Goal: Task Accomplishment & Management: Use online tool/utility

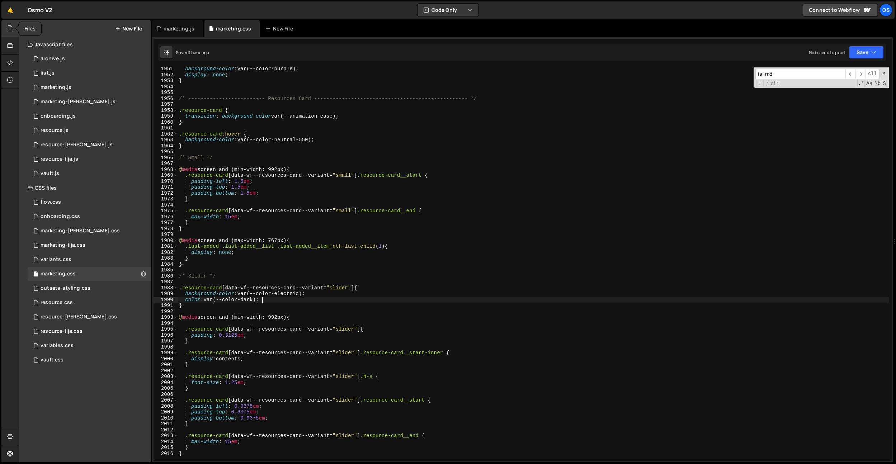
scroll to position [11355, 0]
click at [885, 11] on div "Os" at bounding box center [885, 10] width 13 height 13
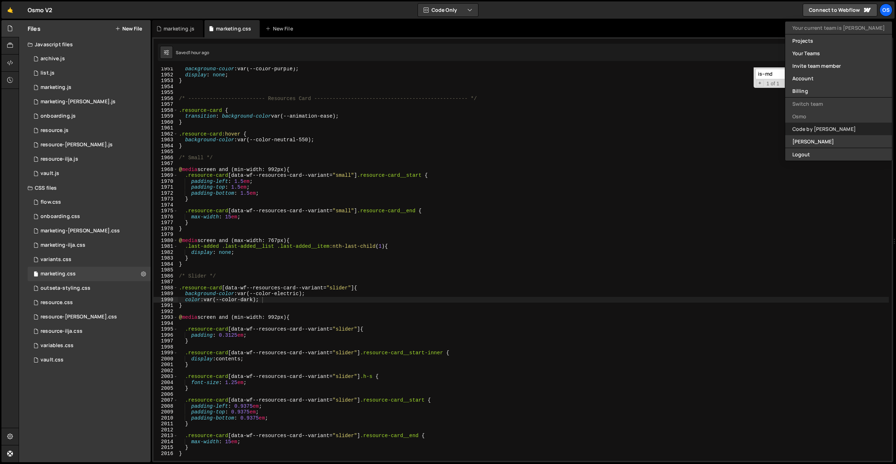
click at [825, 129] on link "Code by [PERSON_NAME]" at bounding box center [838, 129] width 107 height 13
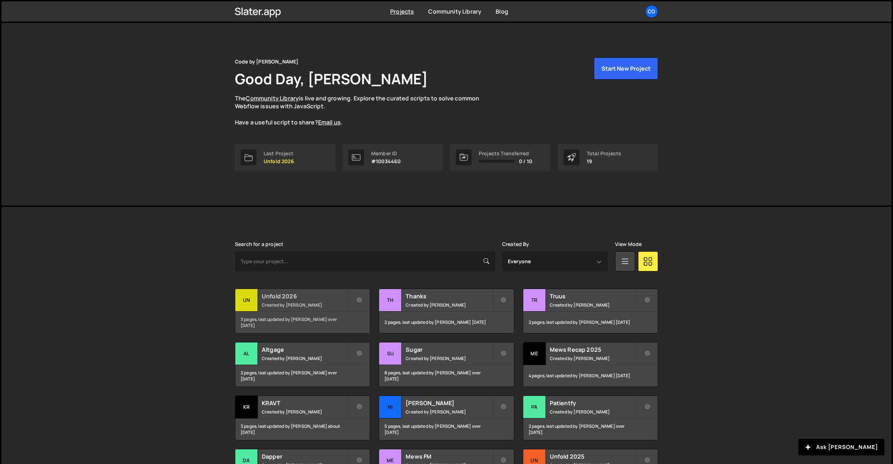
click at [296, 297] on h2 "Unfold 2026" at bounding box center [305, 296] width 86 height 8
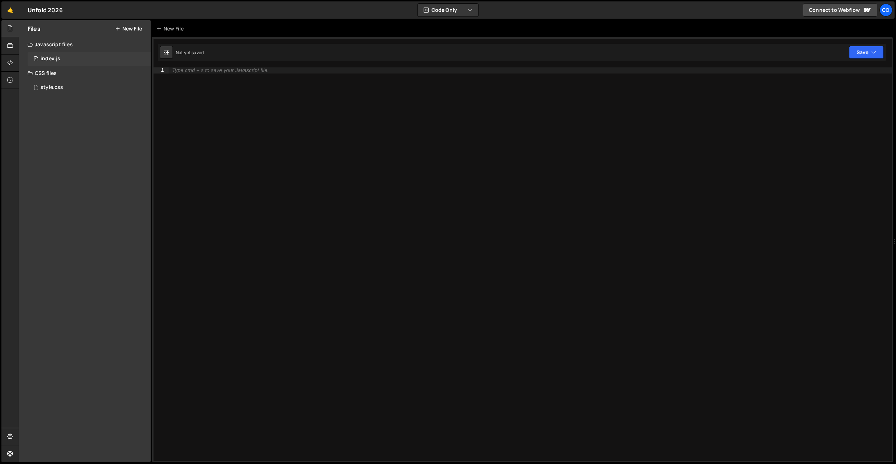
click at [64, 58] on div "0 index.js 0" at bounding box center [89, 59] width 123 height 14
click at [55, 83] on div "style.css 0" at bounding box center [89, 87] width 123 height 14
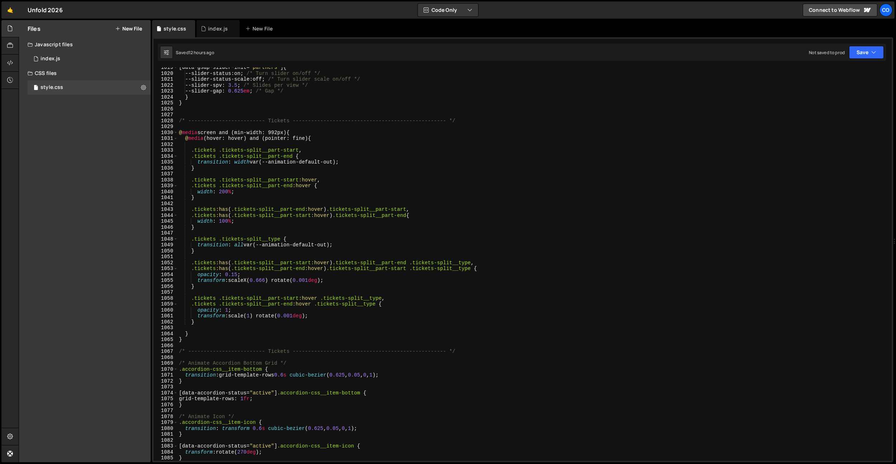
scroll to position [6219, 0]
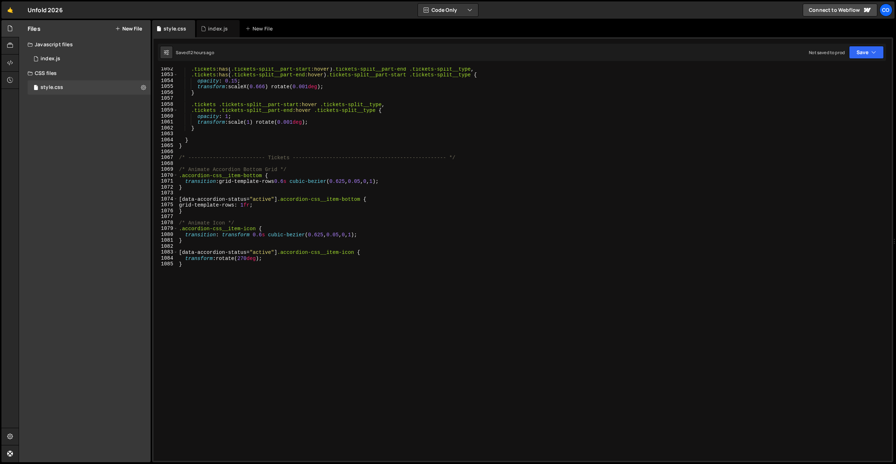
type textarea "}"
click at [264, 298] on div ".tickets :has ( .tickets-split__part-start :hover ) .tickets-split__part-end .t…" at bounding box center [532, 268] width 711 height 405
paste textarea "data-accordion-toggle]"
click at [183, 274] on div ".tickets :has ( .tickets-split__part-start :hover ) .tickets-split__part-end .t…" at bounding box center [532, 268] width 711 height 405
click at [179, 276] on div "[data-accordion-toggle] 1052 1053 1054 1055 1056 1057 1058 1059 1060 1061 1062 …" at bounding box center [522, 263] width 738 height 393
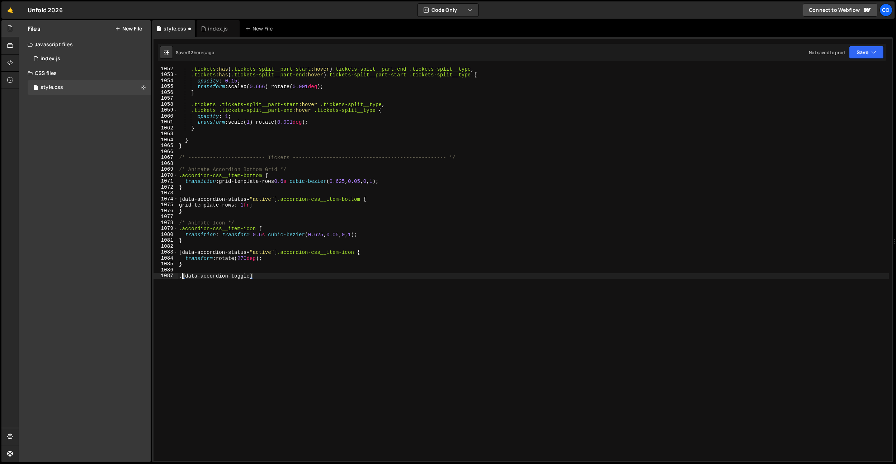
paste textarea "accordion-css__item w-dyn-item"
type textarea ".accordion-css__item:has([data-accordion-toggle]"
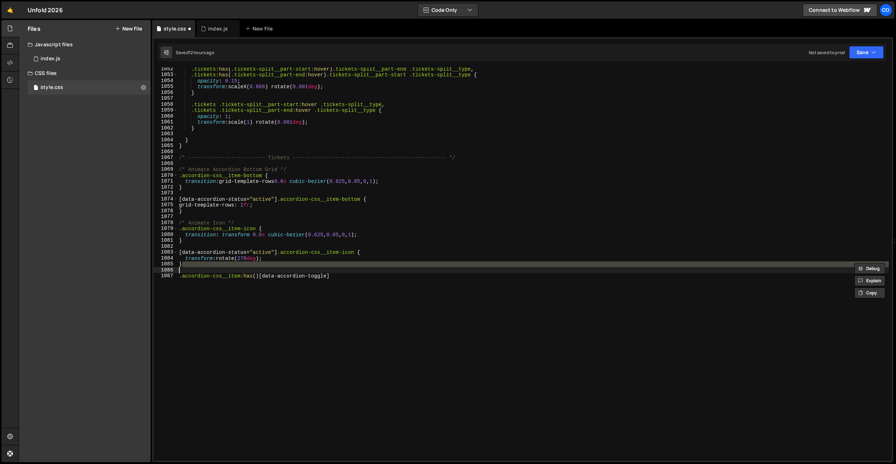
click at [262, 279] on div ".tickets :has ( .tickets-split__part-start :hover ) .tickets-split__part-end .t…" at bounding box center [532, 268] width 711 height 405
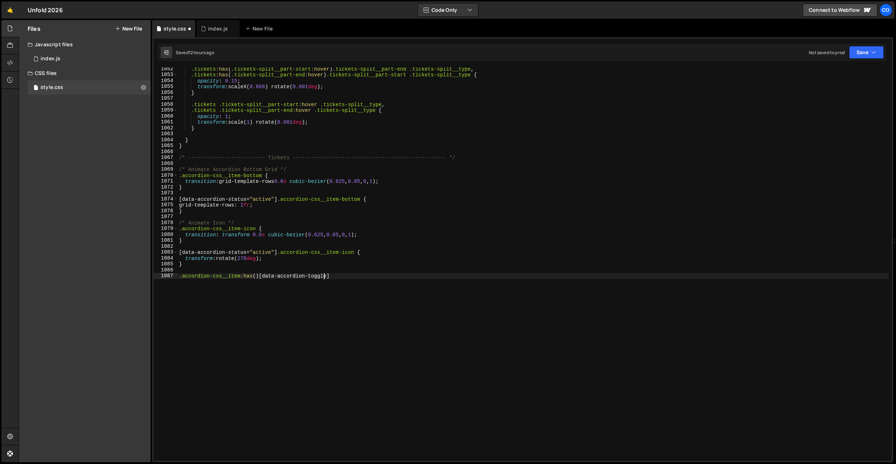
click at [259, 278] on div ".tickets :has ( .tickets-split__part-start :hover ) .tickets-split__part-end .t…" at bounding box center [532, 268] width 711 height 405
click at [338, 278] on div ".tickets :has ( .tickets-split__part-start :hover ) .tickets-split__part-end .t…" at bounding box center [532, 268] width 711 height 405
type textarea ".accordion-css__item:has([data-accordion-toggle]:hover) {}"
drag, startPoint x: 326, startPoint y: 276, endPoint x: 256, endPoint y: 274, distance: 70.0
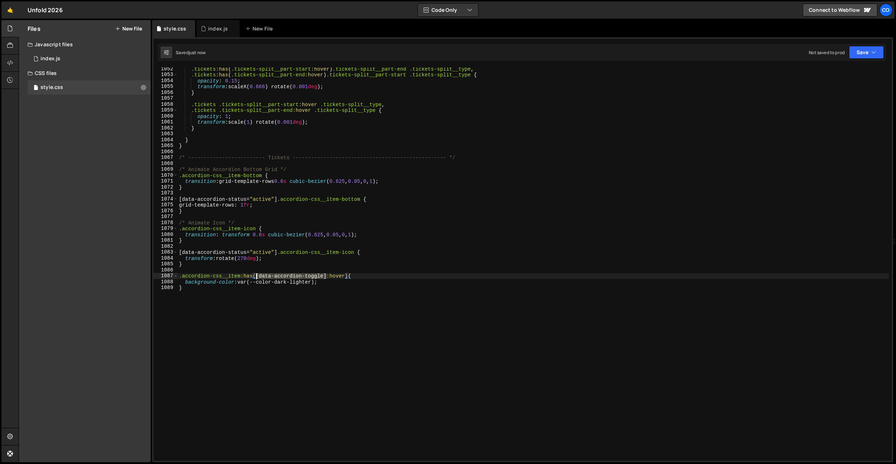
click at [256, 274] on div ".tickets :has ( .tickets-split__part-start :hover ) .tickets-split__part-end .t…" at bounding box center [532, 268] width 711 height 405
drag, startPoint x: 239, startPoint y: 276, endPoint x: 166, endPoint y: 277, distance: 73.1
click at [166, 277] on div ".accordion-css__item:has([data-accordion-toggle]:hover) { 1052 1053 1054 1055 1…" at bounding box center [522, 263] width 738 height 393
click at [194, 265] on div ".tickets :has ( .tickets-split__part-start :hover ) .tickets-split__part-end .t…" at bounding box center [532, 268] width 711 height 405
type textarea "}"
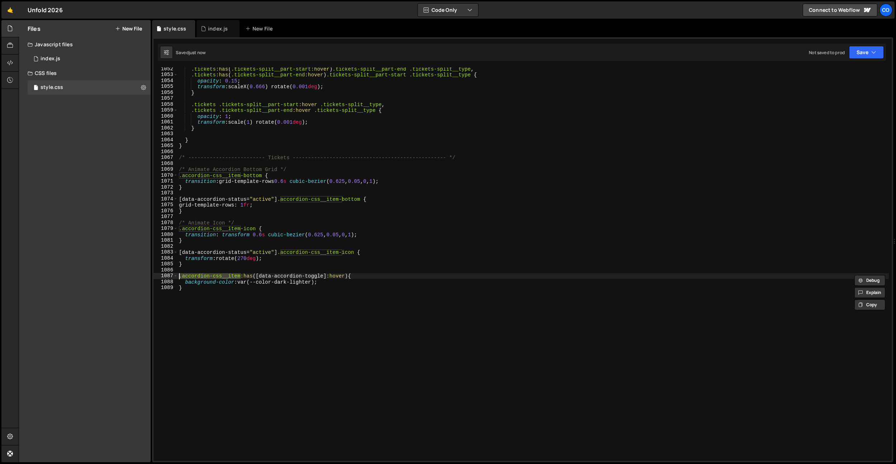
scroll to position [0, 0]
paste textarea ".accordion-css__item"
type textarea ".accordion-css__item {}"
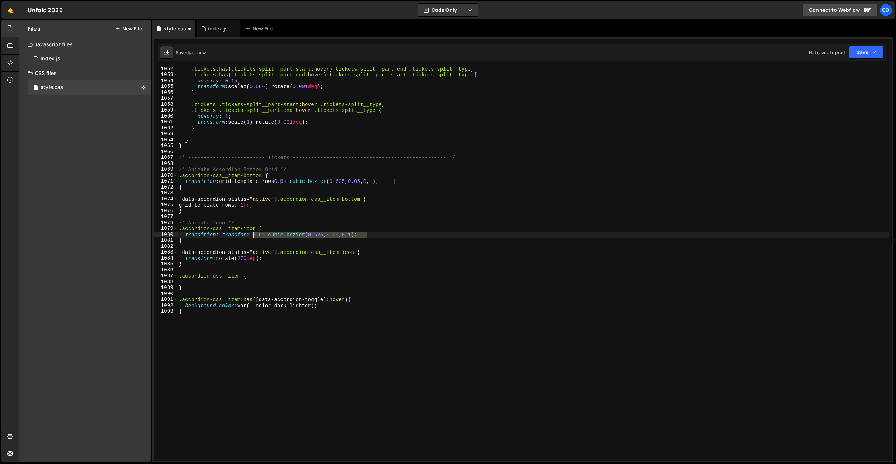
drag, startPoint x: 356, startPoint y: 235, endPoint x: 254, endPoint y: 236, distance: 102.2
click at [254, 236] on div ".tickets :has ( .tickets-split__part-start :hover ) .tickets-split__part-end .t…" at bounding box center [532, 268] width 711 height 405
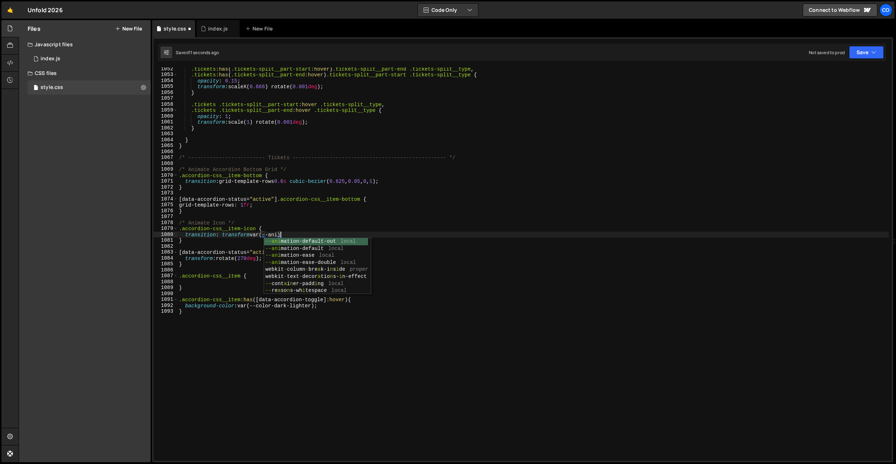
scroll to position [0, 6]
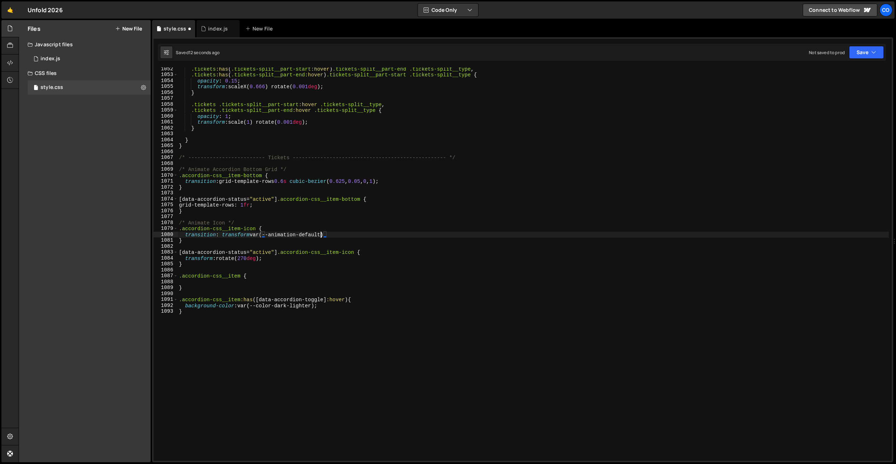
click at [322, 234] on div ".tickets :has ( .tickets-split__part-start :hover ) .tickets-split__part-end .t…" at bounding box center [532, 268] width 711 height 405
drag, startPoint x: 335, startPoint y: 235, endPoint x: 252, endPoint y: 234, distance: 82.8
click at [252, 234] on div ".tickets :has ( .tickets-split__part-start :hover ) .tickets-split__part-end .t…" at bounding box center [532, 268] width 711 height 405
drag, startPoint x: 335, startPoint y: 233, endPoint x: 254, endPoint y: 233, distance: 81.0
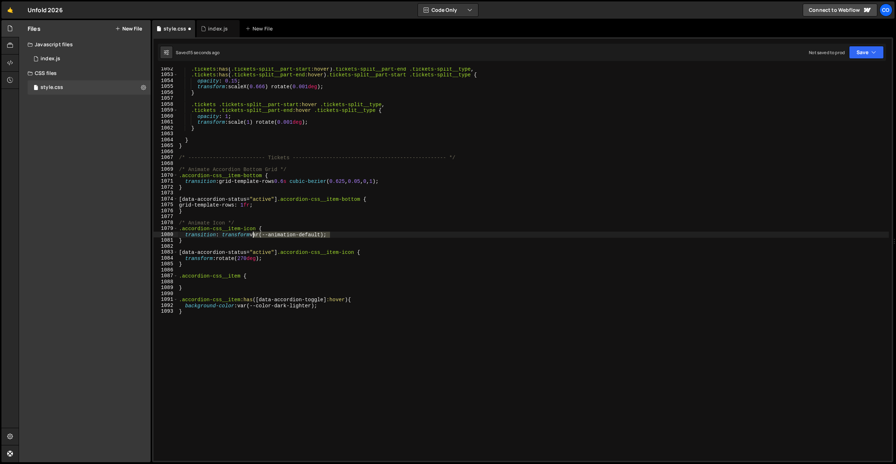
click at [254, 233] on div ".tickets :has ( .tickets-split__part-start :hover ) .tickets-split__part-end .t…" at bounding box center [532, 268] width 711 height 405
drag, startPoint x: 281, startPoint y: 182, endPoint x: 414, endPoint y: 186, distance: 132.4
click at [406, 181] on div ".tickets :has ( .tickets-split__part-start :hover ) .tickets-split__part-end .t…" at bounding box center [532, 268] width 711 height 405
paste textarea "var(--animation-default"
type textarea "transition: grid-template-rows var(--animation-default);"
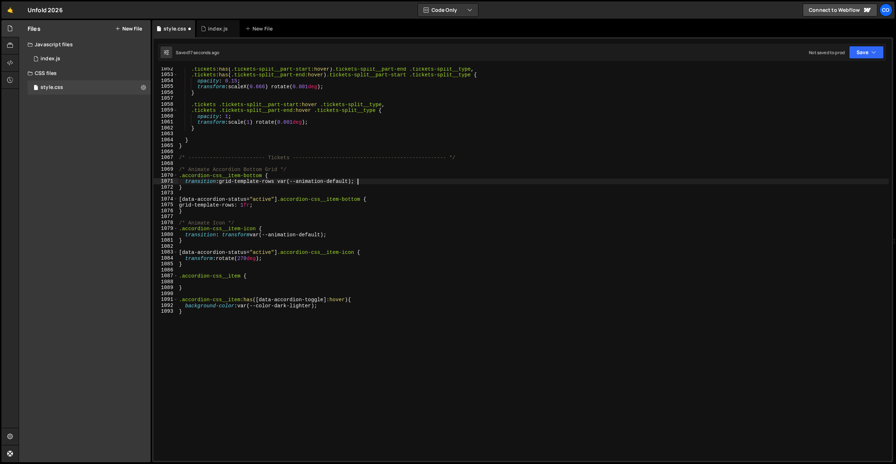
click at [418, 194] on div ".tickets :has ( .tickets-split__part-start :hover ) .tickets-split__part-end .t…" at bounding box center [532, 268] width 711 height 405
drag, startPoint x: 383, startPoint y: 183, endPoint x: 186, endPoint y: 283, distance: 221.1
click at [185, 181] on div ".tickets :has ( .tickets-split__part-start :hover ) .tickets-split__part-end .t…" at bounding box center [532, 268] width 711 height 405
paste textarea "b"
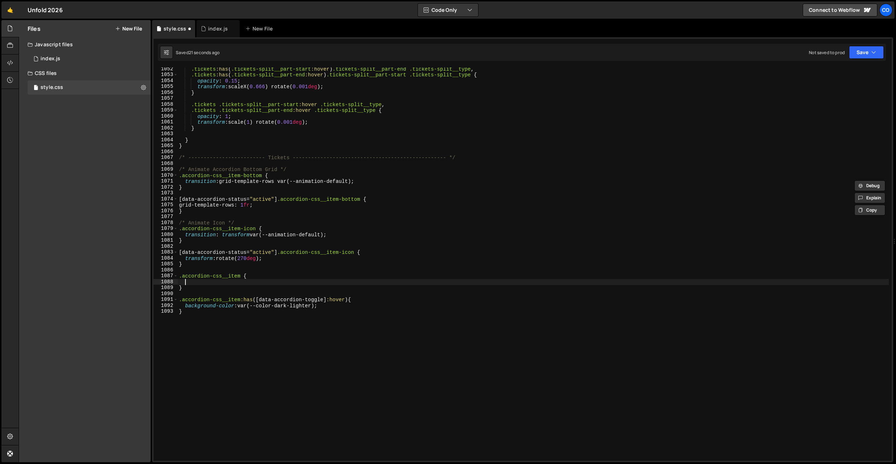
drag, startPoint x: 186, startPoint y: 282, endPoint x: 202, endPoint y: 290, distance: 18.1
click at [186, 283] on div ".tickets :has ( .tickets-split__part-start :hover ) .tickets-split__part-end .t…" at bounding box center [532, 268] width 711 height 405
drag, startPoint x: 277, startPoint y: 283, endPoint x: 223, endPoint y: 283, distance: 54.1
click at [223, 283] on div ".tickets :has ( .tickets-split__part-start :hover ) .tickets-split__part-end .t…" at bounding box center [532, 268] width 711 height 405
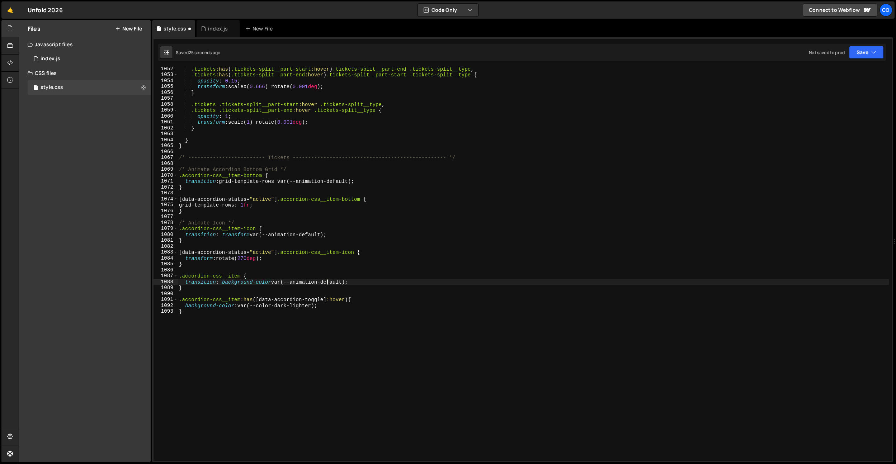
click at [328, 284] on div ".tickets :has ( .tickets-split__part-start :hover ) .tickets-split__part-end .t…" at bounding box center [532, 268] width 711 height 405
click at [337, 266] on div ".tickets :has ( .tickets-split__part-start :hover ) .tickets-split__part-end .t…" at bounding box center [532, 268] width 711 height 405
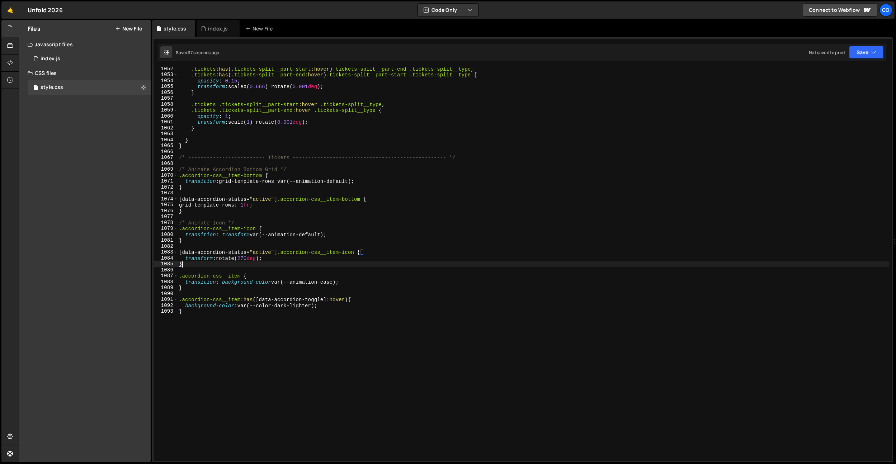
click at [325, 301] on div ".tickets :has ( .tickets-split__part-start :hover ) .tickets-split__part-end .t…" at bounding box center [532, 268] width 711 height 405
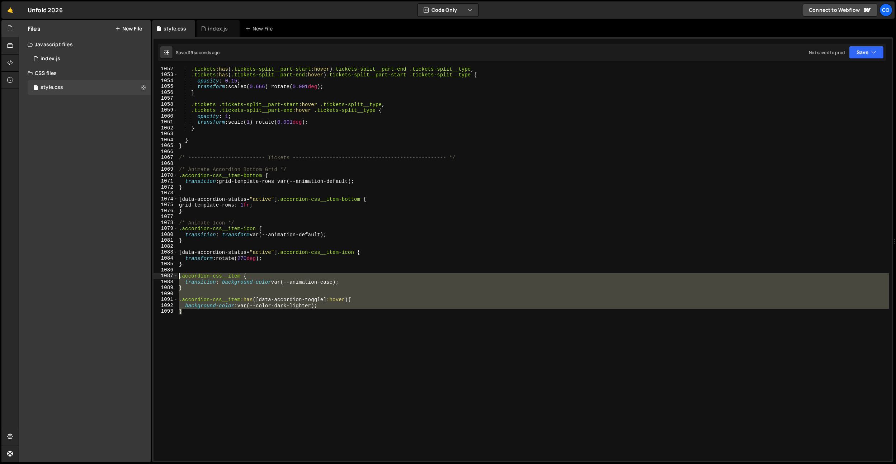
drag, startPoint x: 187, startPoint y: 306, endPoint x: 167, endPoint y: 275, distance: 36.5
click at [167, 275] on div ".accordion-css__item:has([data-accordion-toggle]:hover) { 1052 1053 1054 1055 1…" at bounding box center [522, 263] width 738 height 393
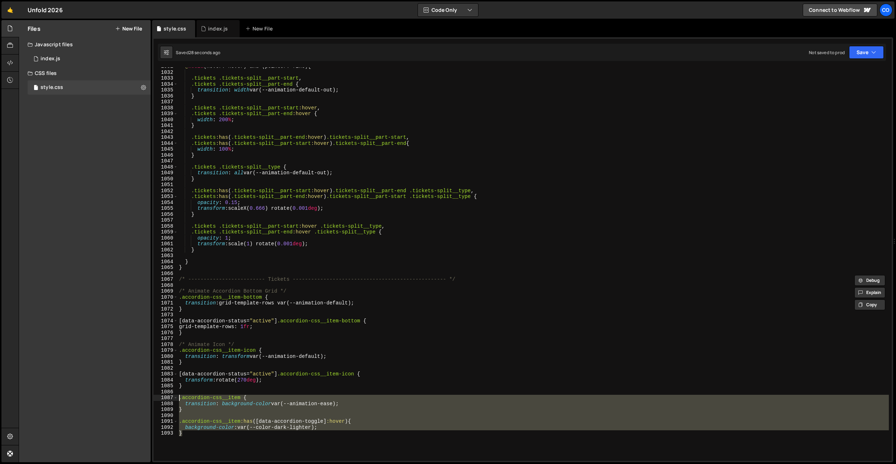
scroll to position [6266, 0]
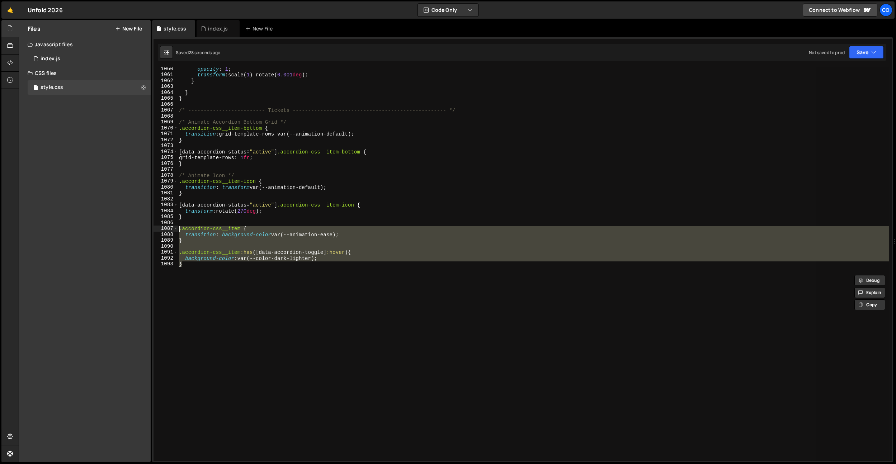
click at [289, 349] on div "opacity : 1 ; transform : scale( 1 ) rotate( 0.001 deg ) ; } } } /* -----------…" at bounding box center [532, 263] width 711 height 393
type textarea "}"
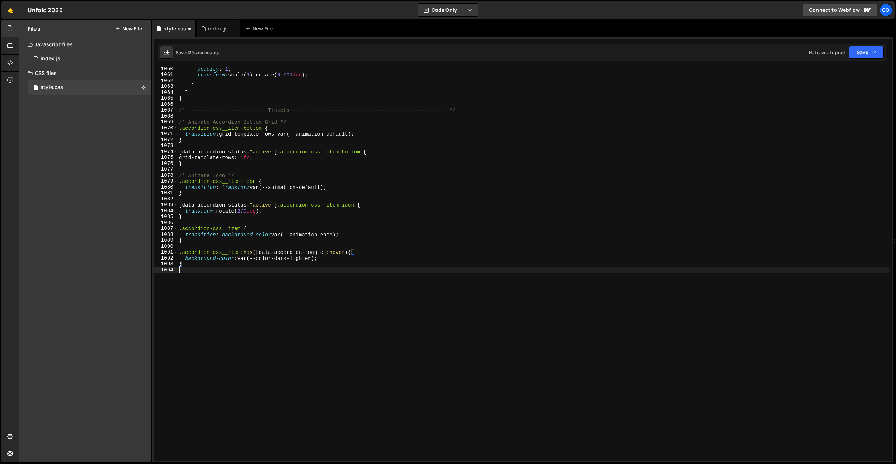
paste textarea "}"
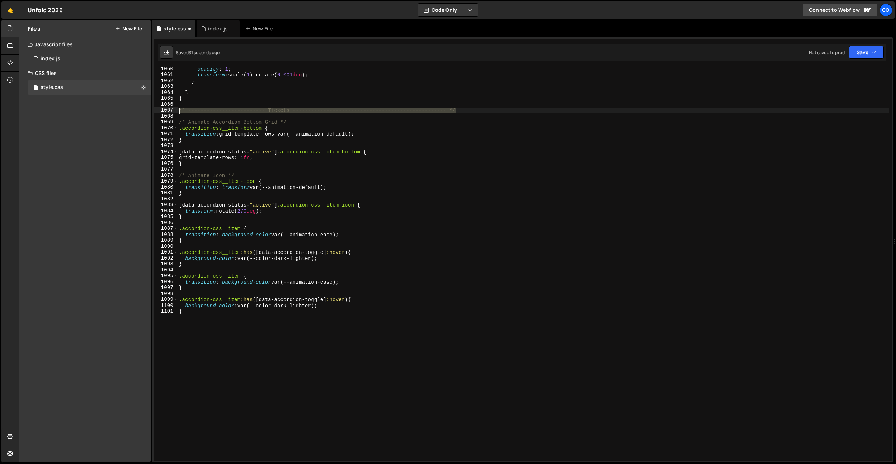
drag, startPoint x: 466, startPoint y: 109, endPoint x: 184, endPoint y: 271, distance: 325.3
click at [73, 112] on div "Files New File Javascript files 0 index.js 0 CSS files style.css 0 Copy share l…" at bounding box center [457, 241] width 877 height 442
click at [192, 266] on div "opacity : 1 ; transform : scale( 1 ) rotate( 0.001 deg ) ; } } } /* -----------…" at bounding box center [532, 268] width 711 height 405
type textarea "}"
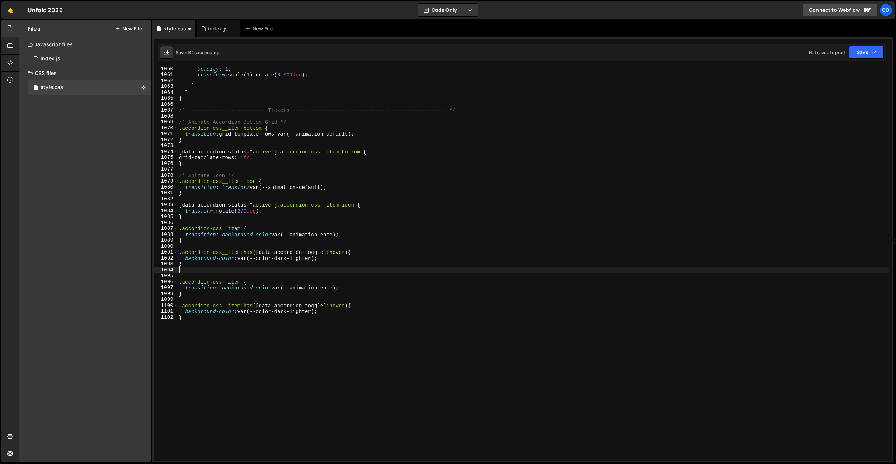
paste textarea "/* ------------------------- Tickets ------------------------------------------…"
click at [278, 276] on div "opacity : 1 ; transform : scale( 1 ) rotate( 0.001 deg ) ; } } } /* -----------…" at bounding box center [532, 268] width 711 height 405
type textarea "/* ------------------------- Filter -------------------------------------------…"
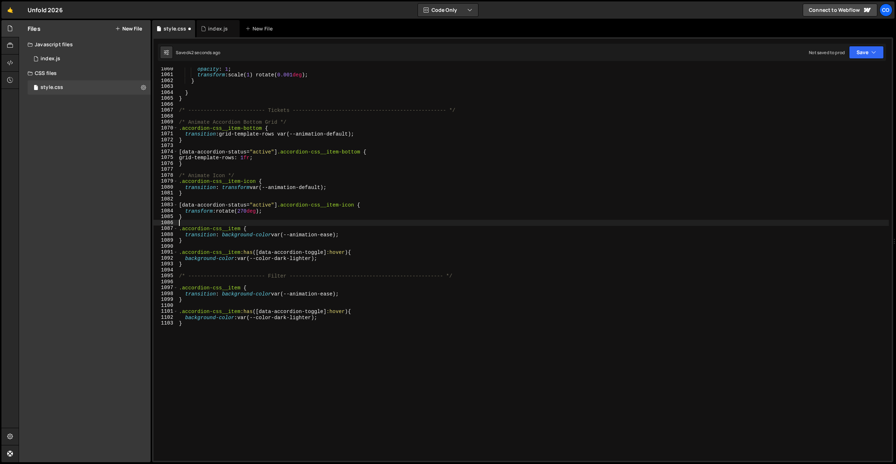
click at [304, 221] on div "opacity : 1 ; transform : scale( 1 ) rotate( 0.001 deg ) ; } } } /* -----------…" at bounding box center [532, 268] width 711 height 405
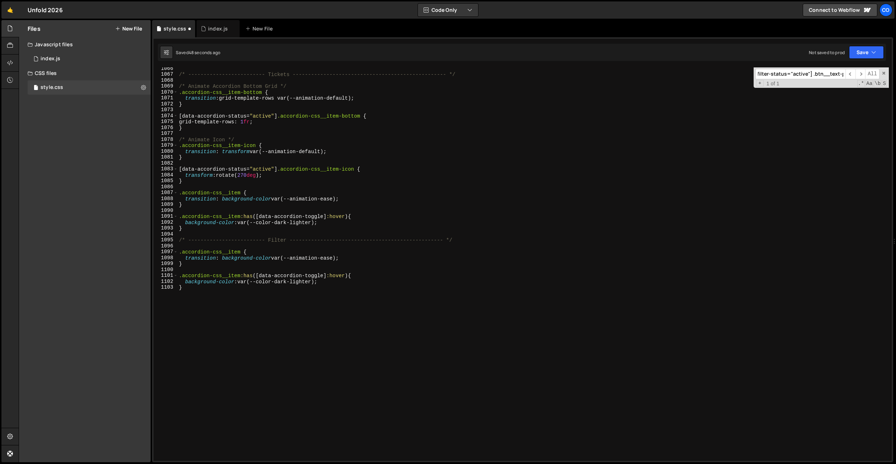
scroll to position [6302, 0]
type input ".btn[data-filter-status="active"] .btn__text-p"
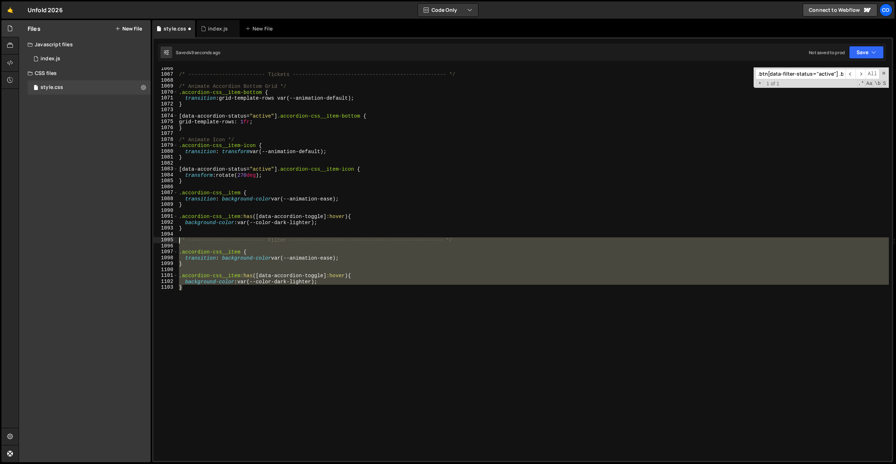
drag, startPoint x: 310, startPoint y: 348, endPoint x: 170, endPoint y: 243, distance: 175.1
click at [170, 243] on div "} 1066 1067 1068 1069 1070 1071 1072 1073 1074 1075 1076 1077 1078 1079 1080 10…" at bounding box center [522, 263] width 738 height 393
type textarea "/* ------------------------- Filter -------------------------------------------…"
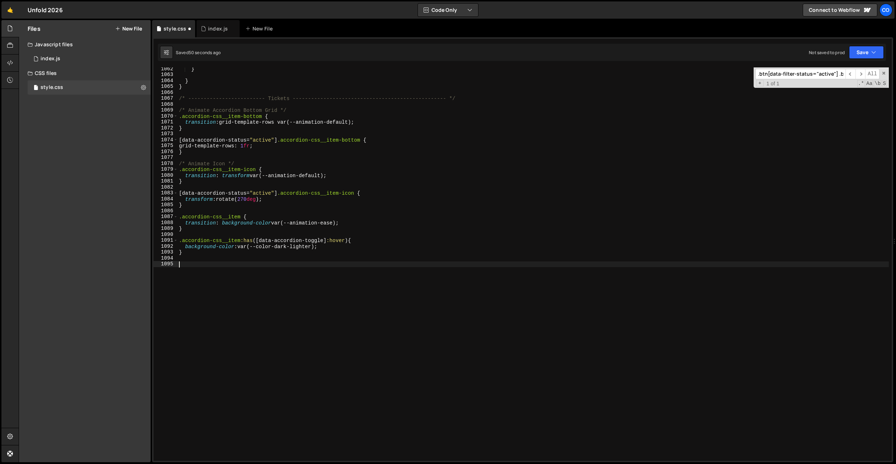
scroll to position [6278, 0]
click at [806, 67] on div ".btn[data-filter-status="active"] .btn__text-p ​ ​ All Replace All + 1 of 1 .* …" at bounding box center [820, 77] width 135 height 20
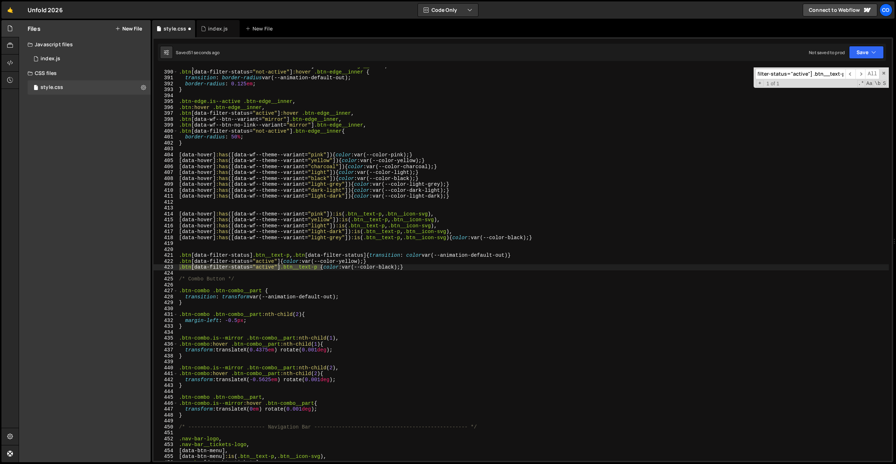
scroll to position [2300, 0]
click at [364, 290] on div ".btn [ data-wf--btn-no-link--variant = " mirror " ] :hover .btn-edge__inner , .…" at bounding box center [532, 265] width 711 height 405
click at [423, 264] on div ".btn [ data-wf--btn-no-link--variant = " mirror " ] :hover .btn-edge__inner , .…" at bounding box center [532, 265] width 711 height 405
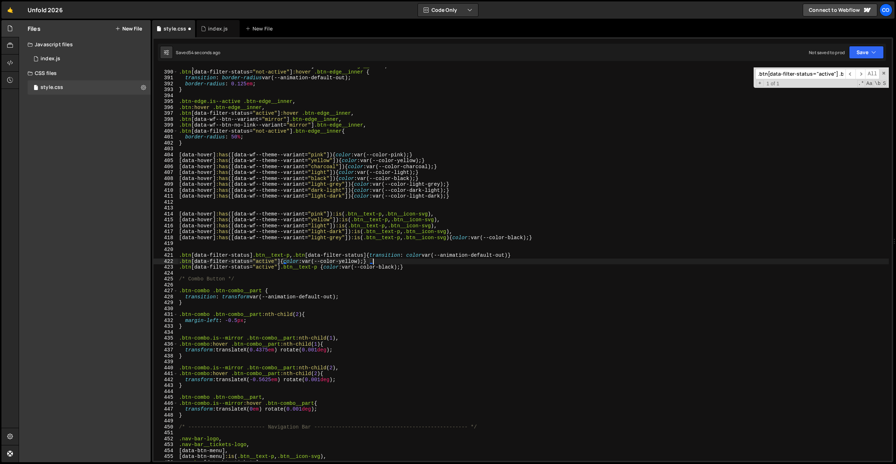
click at [423, 266] on div ".btn [ data-wf--btn-no-link--variant = " mirror " ] :hover .btn-edge__inner , .…" at bounding box center [532, 265] width 711 height 405
type textarea ".btn[data-filter-status="active"] .btn__text-p {color: var(--color-black);}"
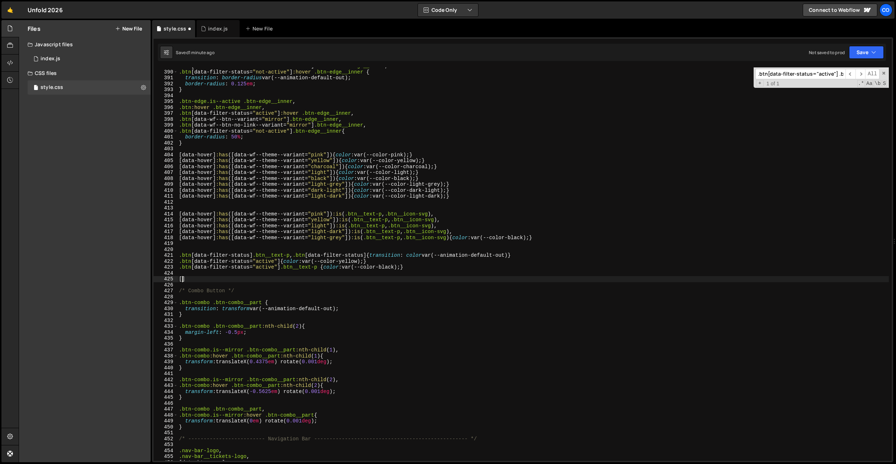
paste textarea "data-filter-status]"
type textarea "[data-filter-status="not-active"]:hover {}"
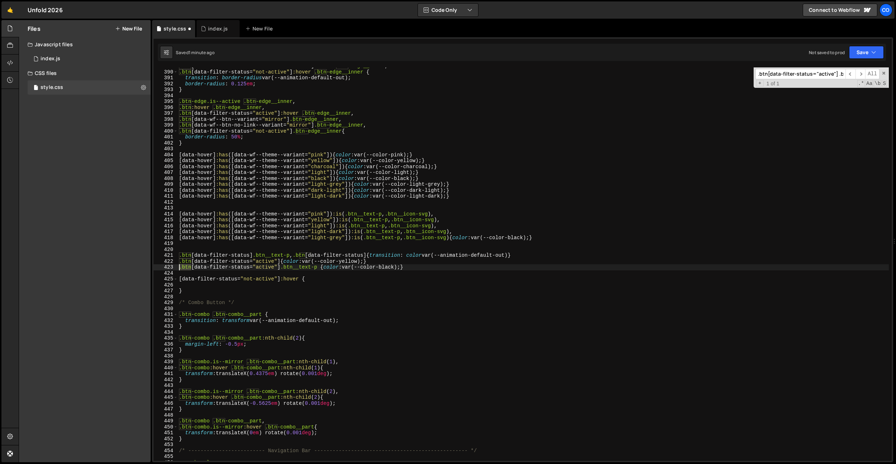
drag, startPoint x: 193, startPoint y: 267, endPoint x: 176, endPoint y: 267, distance: 16.1
click at [176, 267] on div "389 390 391 392 393 394 395 396 397 398 399 400 401 402 403 404 405 406 407 408…" at bounding box center [522, 263] width 738 height 393
click at [181, 280] on div ".btn [ data-wf--btn-no-link--variant = " mirror " ] :hover .btn-edge__inner , .…" at bounding box center [532, 265] width 711 height 405
paste textarea ".btn"
type textarea ".btn[data-filter-status="not-active"]:hover {"
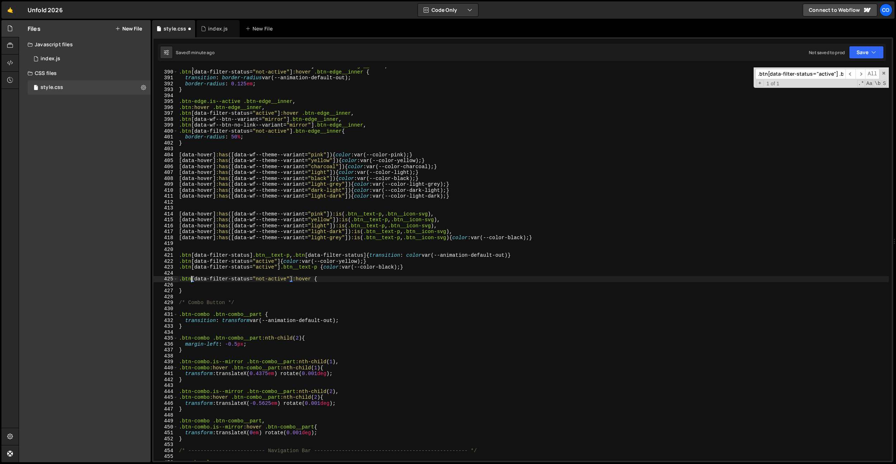
click at [325, 296] on div ".btn [ data-wf--btn-no-link--variant = " mirror " ] :hover .btn-edge__inner , .…" at bounding box center [532, 265] width 711 height 405
click at [522, 255] on div ".btn [ data-wf--btn-no-link--variant = " mirror " ] :hover .btn-edge__inner , .…" at bounding box center [532, 265] width 711 height 405
click at [537, 281] on div ".btn [ data-wf--btn-no-link--variant = " mirror " ] :hover .btn-edge__inner , .…" at bounding box center [532, 265] width 711 height 405
type textarea ".btn[data-filter-status="not-active"]:hover {"
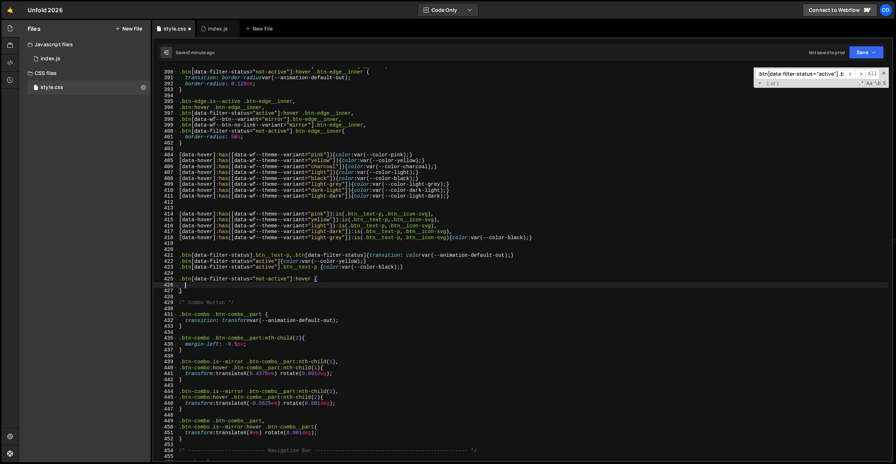
click at [282, 283] on div ".btn [ data-wf--btn-no-link--variant = " mirror " ] :hover .btn-edge__inner , .…" at bounding box center [532, 265] width 711 height 405
click at [330, 264] on div ".btn [ data-wf--btn-no-link--variant = " mirror " ] :hover .btn-edge__inner , .…" at bounding box center [532, 265] width 711 height 405
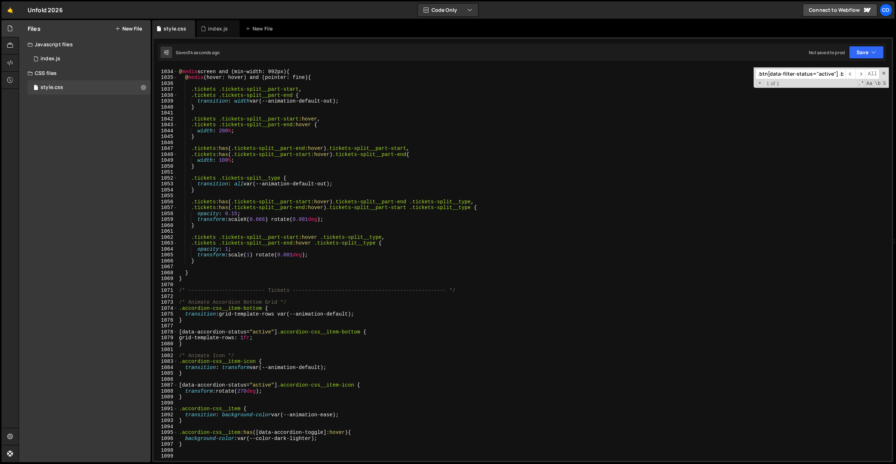
scroll to position [6150, 0]
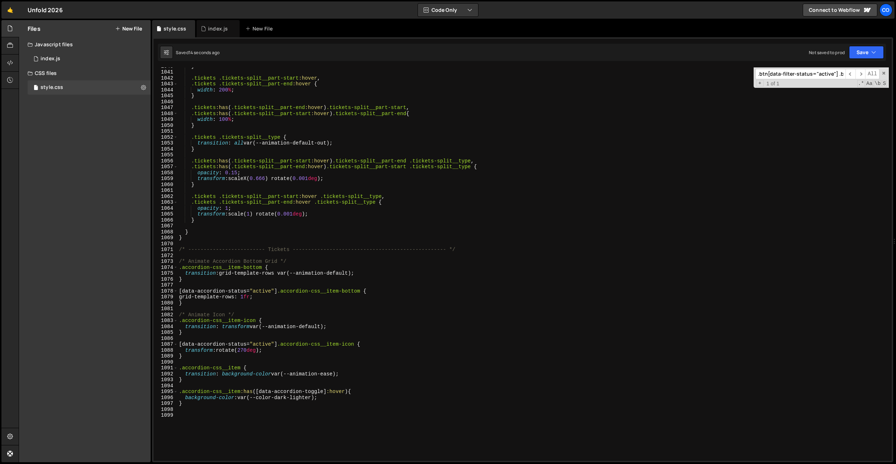
click at [422, 399] on div "} .tickets .tickets-split__part-start :hover , .tickets .tickets-split__part-en…" at bounding box center [532, 265] width 711 height 405
drag, startPoint x: 346, startPoint y: 393, endPoint x: 260, endPoint y: 393, distance: 85.7
click at [260, 393] on div "} .tickets .tickets-split__part-start :hover , .tickets .tickets-split__part-en…" at bounding box center [532, 265] width 711 height 405
click at [257, 392] on div "} .tickets .tickets-split__part-start :hover , .tickets .tickets-split__part-en…" at bounding box center [532, 265] width 711 height 405
drag, startPoint x: 345, startPoint y: 393, endPoint x: 351, endPoint y: 374, distance: 19.7
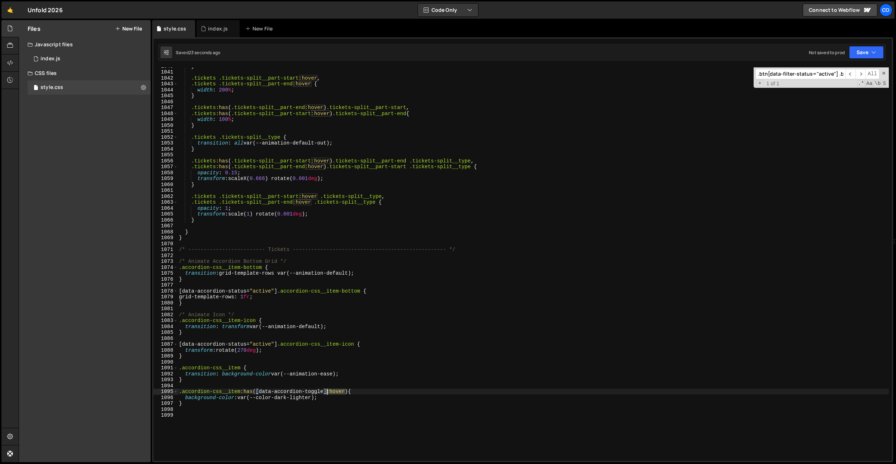
click at [328, 393] on div "} .tickets .tickets-split__part-start :hover , .tickets .tickets-split__part-en…" at bounding box center [532, 265] width 711 height 405
click at [354, 373] on div "} .tickets .tickets-split__part-start :hover , .tickets .tickets-split__part-en…" at bounding box center [532, 265] width 711 height 405
drag, startPoint x: 348, startPoint y: 391, endPoint x: 315, endPoint y: 391, distance: 33.0
click at [240, 390] on div "} .tickets .tickets-split__part-start :hover , .tickets .tickets-split__part-en…" at bounding box center [532, 265] width 711 height 405
paste textarea "over"
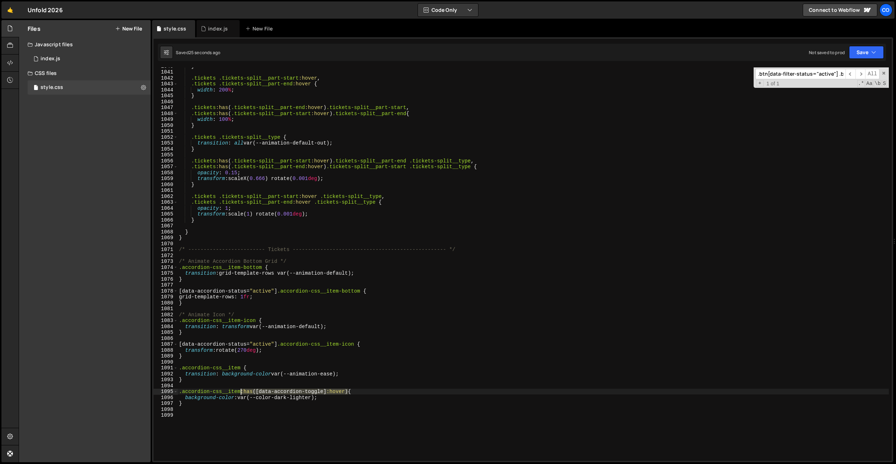
scroll to position [0, 6]
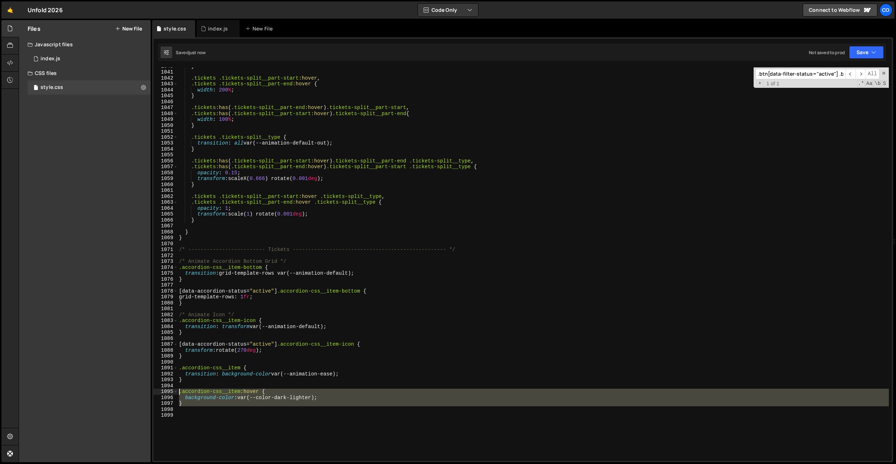
drag, startPoint x: 212, startPoint y: 411, endPoint x: 170, endPoint y: 392, distance: 46.2
click at [170, 392] on div ".accordion-css__item:hover { 1040 1041 1042 1043 1044 1045 1046 1047 1048 1049 …" at bounding box center [522, 263] width 738 height 393
type textarea ".accordion-css__item:hover { background-color: var(--color-dark-lighter);"
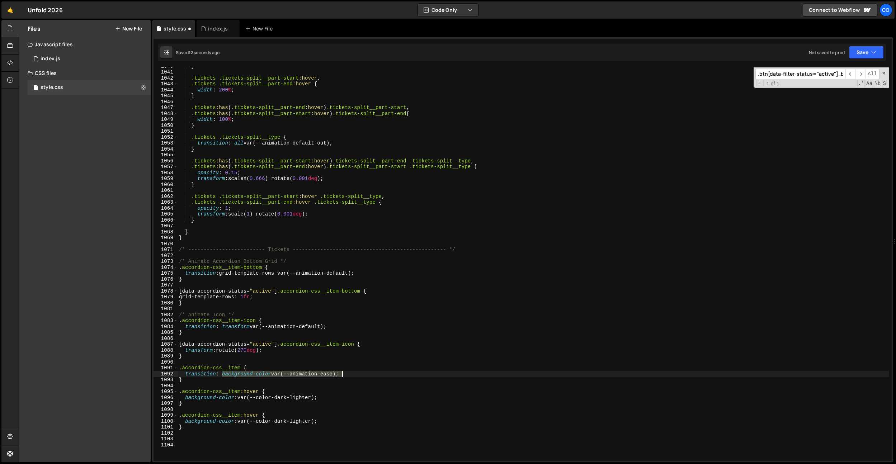
drag, startPoint x: 243, startPoint y: 374, endPoint x: 361, endPoint y: 376, distance: 117.3
click at [361, 376] on div "} .tickets .tickets-split__part-start :hover , .tickets .tickets-split__part-en…" at bounding box center [532, 265] width 711 height 405
paste textarea "background-color var(--animation-ease);"
click at [342, 375] on div "} .tickets .tickets-split__part-start :hover , .tickets .tickets-split__part-en…" at bounding box center [532, 265] width 711 height 405
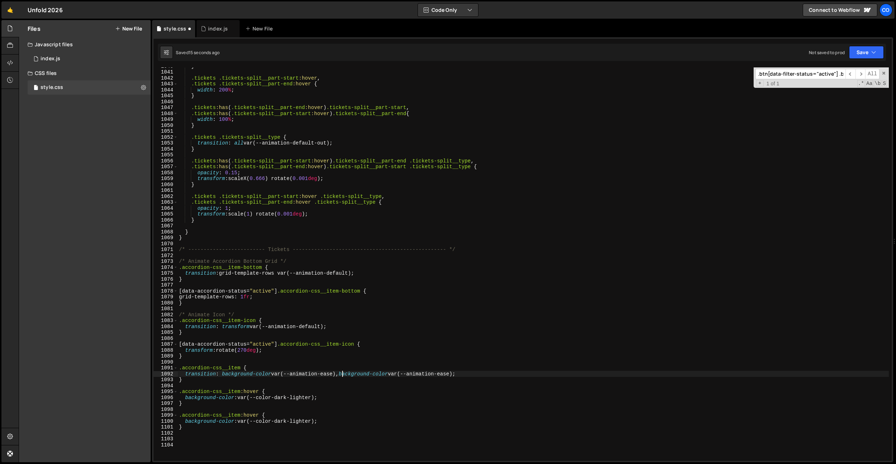
scroll to position [0, 11]
click at [377, 374] on div "} .tickets .tickets-split__part-start :hover , .tickets .tickets-split__part-en…" at bounding box center [532, 265] width 711 height 405
type textarea "transition: background-color var(--animation-ease), color var(--animation-ease);"
click at [326, 412] on div "} .tickets .tickets-split__part-start :hover , .tickets .tickets-split__part-en…" at bounding box center [532, 265] width 711 height 405
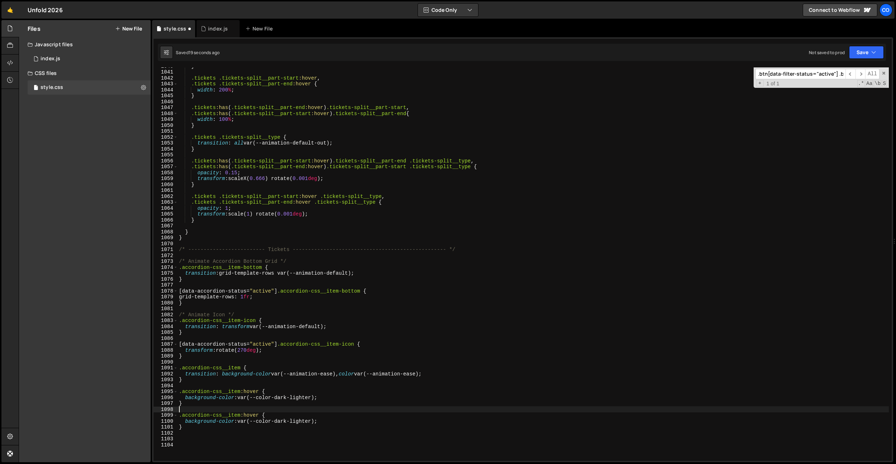
click at [322, 409] on div "} .tickets .tickets-split__part-start :hover , .tickets .tickets-split__part-en…" at bounding box center [532, 265] width 711 height 405
click at [245, 417] on div "} .tickets .tickets-split__part-start :hover , .tickets .tickets-split__part-en…" at bounding box center [532, 265] width 711 height 405
type textarea ".accordion-css__item[data-] {"
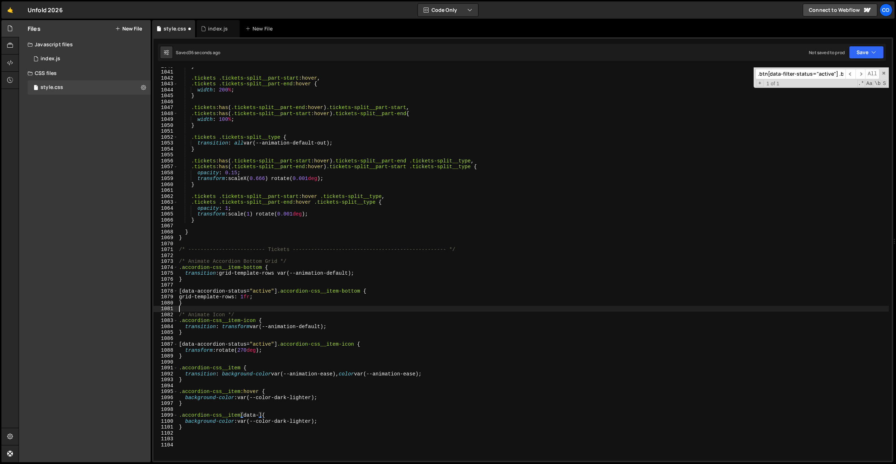
click at [281, 307] on div "} .tickets .tickets-split__part-start :hover , .tickets .tickets-split__part-en…" at bounding box center [532, 265] width 711 height 405
drag, startPoint x: 260, startPoint y: 416, endPoint x: 243, endPoint y: 416, distance: 16.1
click at [243, 416] on div "} .tickets .tickets-split__part-start :hover , .tickets .tickets-split__part-en…" at bounding box center [532, 265] width 711 height 405
paste textarea "accordion-status"
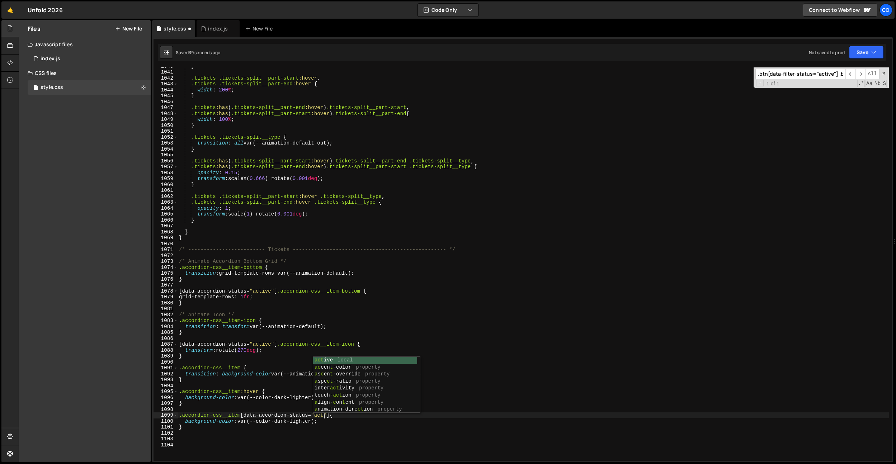
type textarea ".accordion-css__item[data-accordion-status="active"] {"
click at [277, 433] on div "} .tickets .tickets-split__part-start :hover , .tickets .tickets-split__part-en…" at bounding box center [532, 265] width 711 height 405
click at [298, 423] on div "} .tickets .tickets-split__part-start :hover , .tickets .tickets-split__part-en…" at bounding box center [532, 265] width 711 height 405
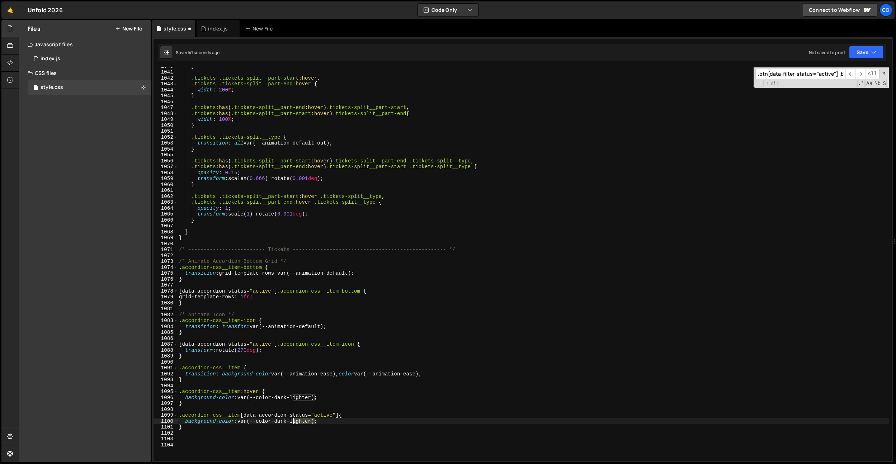
click at [298, 423] on div "} .tickets .tickets-split__part-start :hover , .tickets .tickets-split__part-en…" at bounding box center [532, 265] width 711 height 405
type textarea "background-color: var(--color-yellow);"
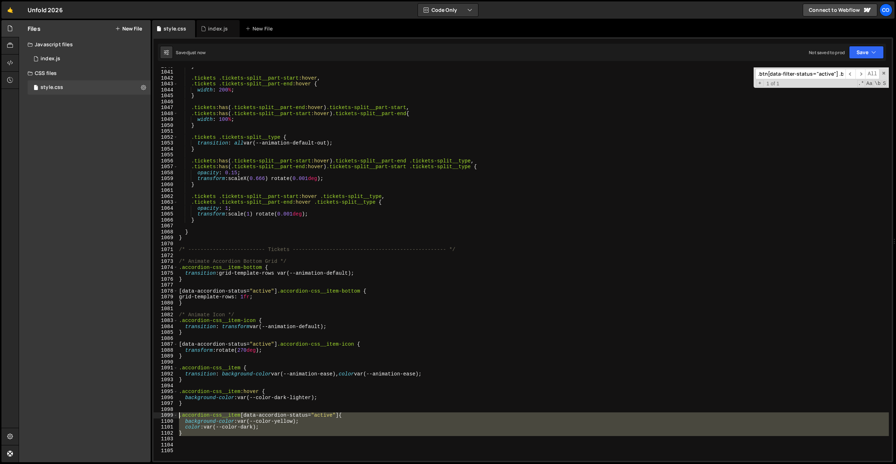
drag, startPoint x: 244, startPoint y: 437, endPoint x: 176, endPoint y: 412, distance: 72.4
click at [176, 412] on div "color: var(--color-dark); 1040 1041 1042 1043 1044 1045 1046 1047 1048 1049 105…" at bounding box center [522, 263] width 738 height 393
type textarea ".accordion-css__item[data-accordion-status="active"] {"
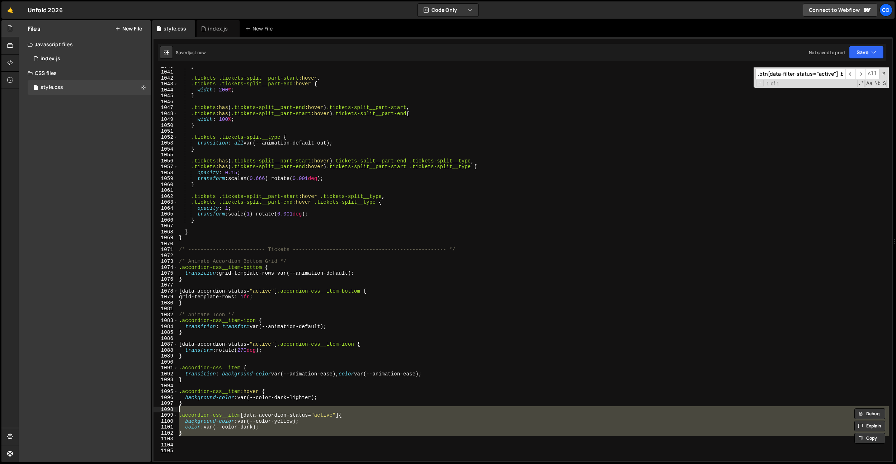
scroll to position [0, 0]
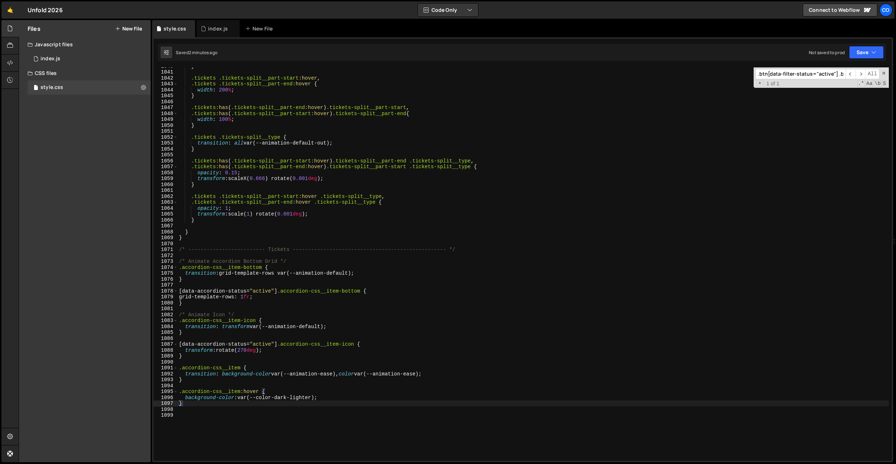
click at [789, 77] on input ".btn[data-filter-status="active"] .btn__text-p" at bounding box center [800, 74] width 90 height 10
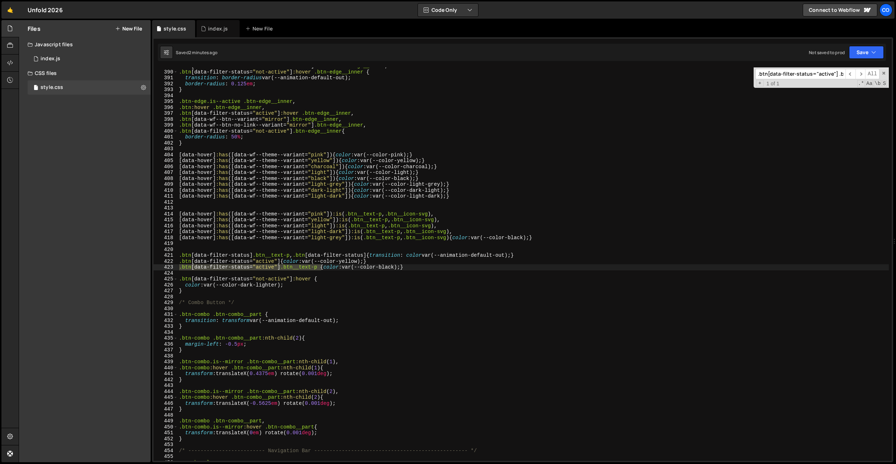
scroll to position [2300, 0]
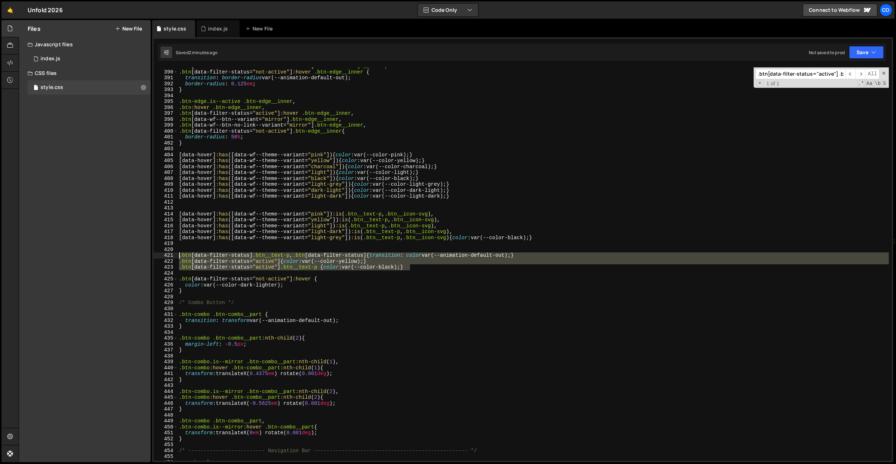
drag, startPoint x: 412, startPoint y: 269, endPoint x: 86, endPoint y: 253, distance: 326.7
click at [86, 253] on div "Files New File Javascript files 0 index.js 0 CSS files style.css 0 Copy share l…" at bounding box center [457, 241] width 877 height 442
click at [181, 258] on div ".btn [ data-wf--btn-no-link--variant = " mirror " ] :hover .btn-edge__inner , .…" at bounding box center [532, 263] width 711 height 393
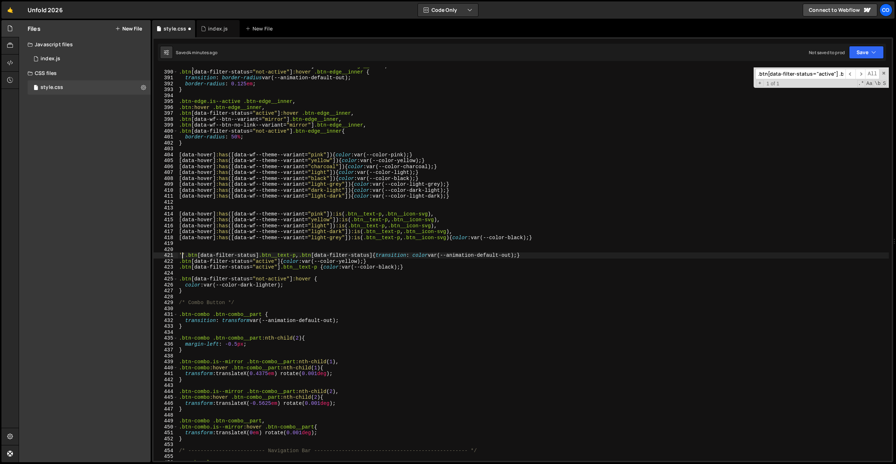
paste textarea "'data-theme-section"
paste textarea "data-theme-section"
drag, startPoint x: 267, startPoint y: 256, endPoint x: 167, endPoint y: 254, distance: 100.0
click at [167, 254] on div "[data-theme-section="light"] .btn[data-filter-status] .btn__text-p, .btn[data-f…" at bounding box center [522, 263] width 738 height 393
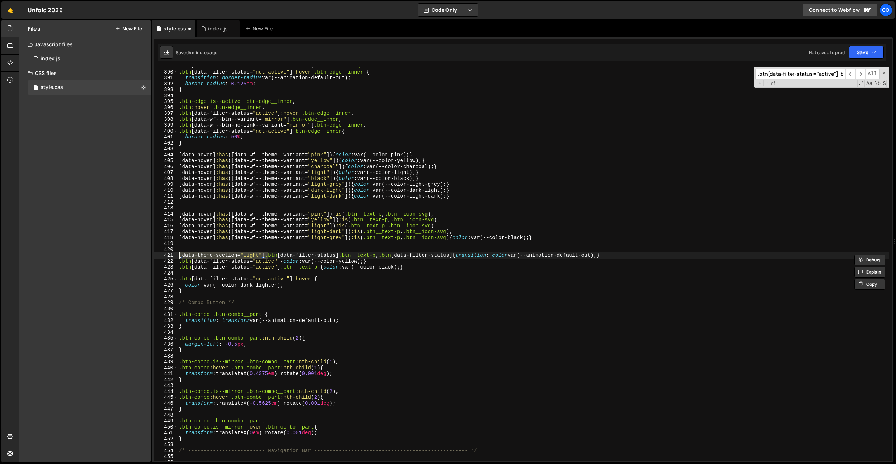
click at [179, 260] on div ".btn [ data-wf--btn-no-link--variant = " mirror " ] :hover .btn-edge__inner , .…" at bounding box center [532, 265] width 711 height 405
paste textarea "[data-theme-section="light"]"
click at [180, 265] on div ".btn [ data-wf--btn-no-link--variant = " mirror " ] :hover .btn-edge__inner , .…" at bounding box center [532, 265] width 711 height 405
paste textarea "[data-theme-section="light"]"
click at [207, 286] on div ".btn [ data-wf--btn-no-link--variant = " mirror " ] :hover .btn-edge__inner , .…" at bounding box center [532, 265] width 711 height 405
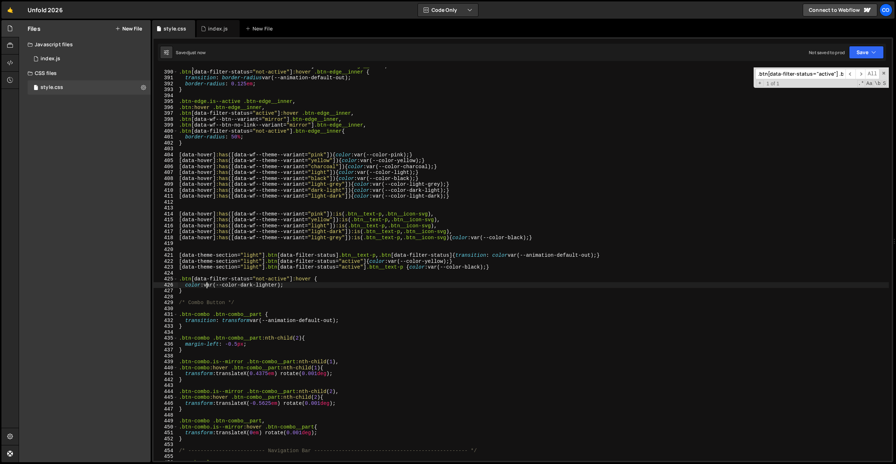
click at [185, 288] on div ".btn [ data-wf--btn-no-link--variant = " mirror " ] :hover .btn-edge__inner , .…" at bounding box center [532, 265] width 711 height 405
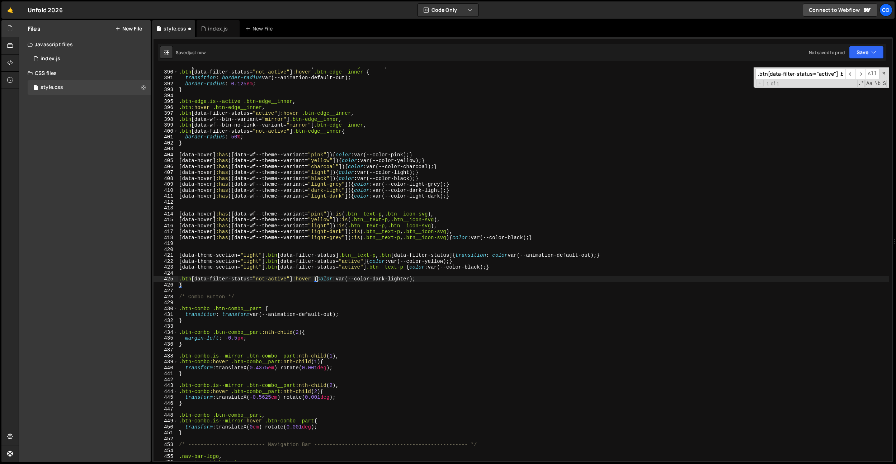
click at [177, 283] on div "426" at bounding box center [165, 285] width 24 height 6
click at [178, 284] on div ".btn [ data-wf--btn-no-link--variant = " mirror " ] :hover .btn-edge__inner , .…" at bounding box center [532, 265] width 711 height 405
type textarea ".btn[data-filter-status="not-active"]:hover {color: var(--color-dark-lighter);}"
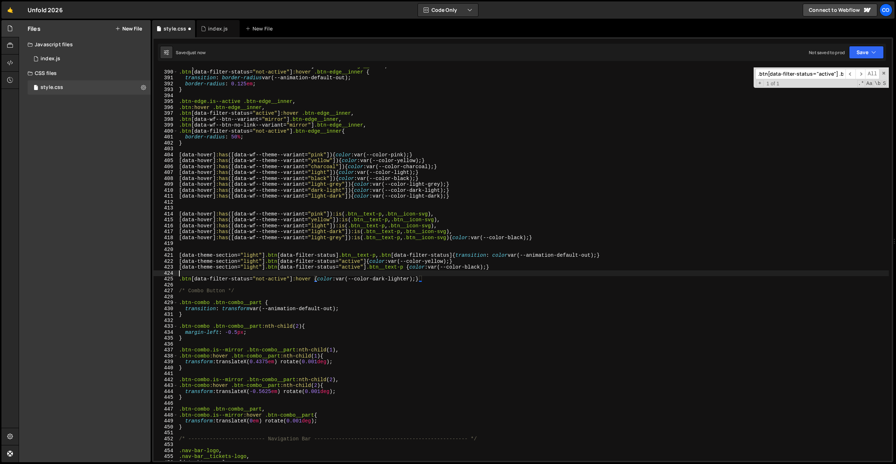
click at [184, 275] on div ".btn [ data-wf--btn-no-link--variant = " mirror " ] :hover .btn-edge__inner , .…" at bounding box center [532, 265] width 711 height 405
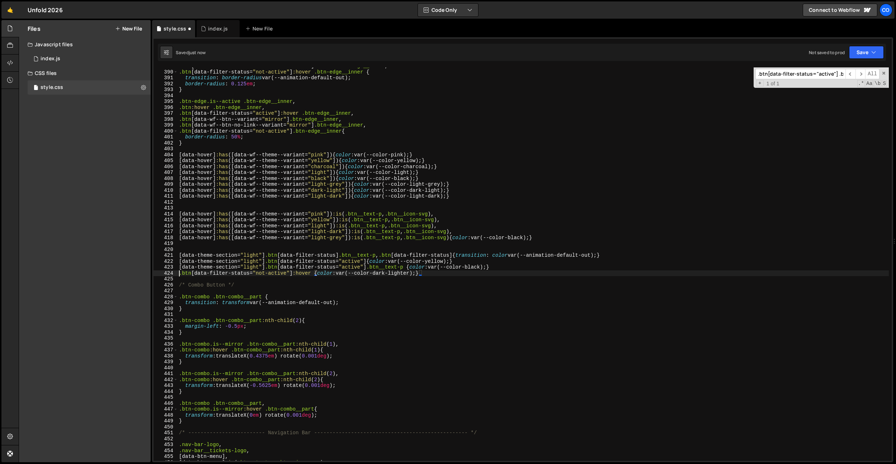
click at [180, 274] on div ".btn [ data-wf--btn-no-link--variant = " mirror " ] :hover .btn-edge__inner , .…" at bounding box center [532, 265] width 711 height 405
paste textarea "[data-theme-section="light"]"
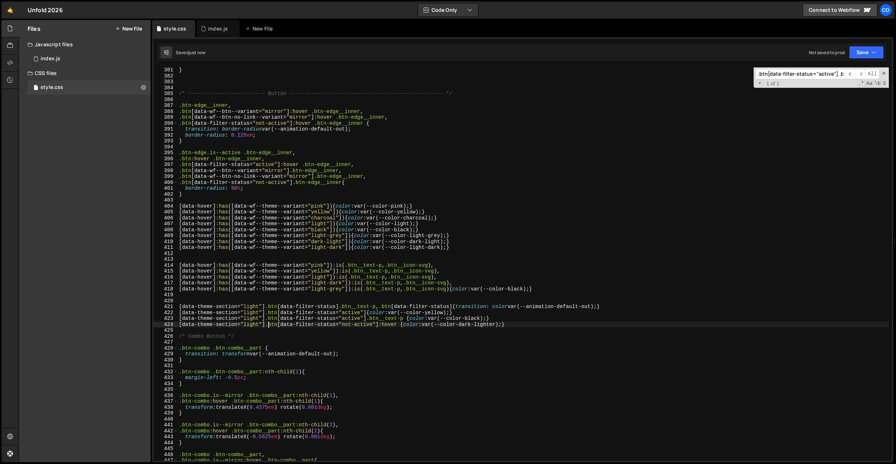
scroll to position [2247, 0]
click at [316, 354] on div "color : var(--color-yellow) ; } /* ------------------------- Button -----------…" at bounding box center [532, 265] width 711 height 405
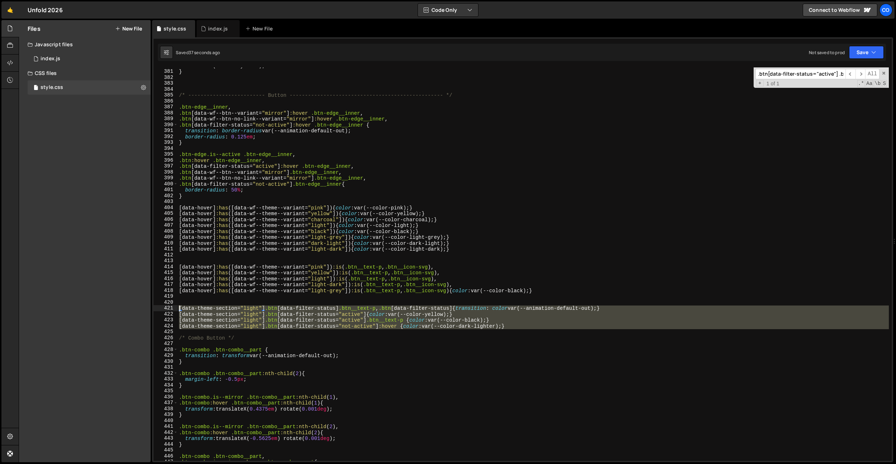
drag, startPoint x: 522, startPoint y: 329, endPoint x: 170, endPoint y: 307, distance: 353.2
click at [170, 307] on div "transition: transform var(--animation-default-out); 380 381 382 383 384 385 386…" at bounding box center [522, 263] width 738 height 393
type textarea "[data-theme-section="light"] .btn[data-filter-status] .btn__text-p, .btn[data-f…"
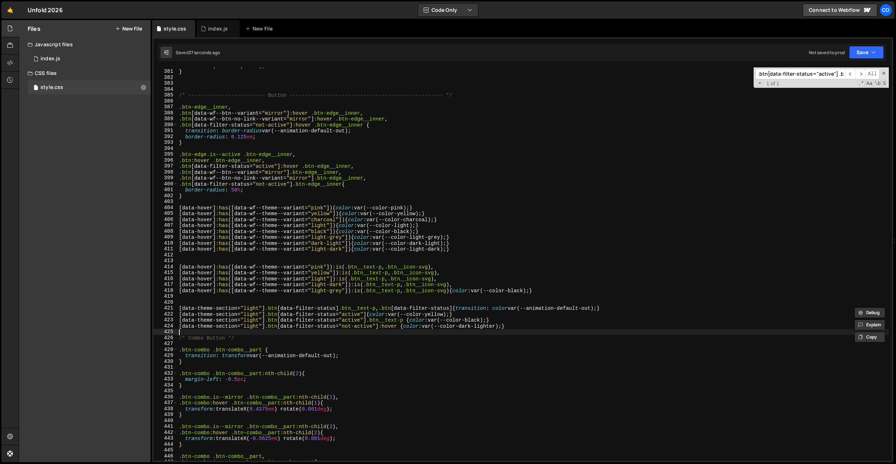
scroll to position [0, 0]
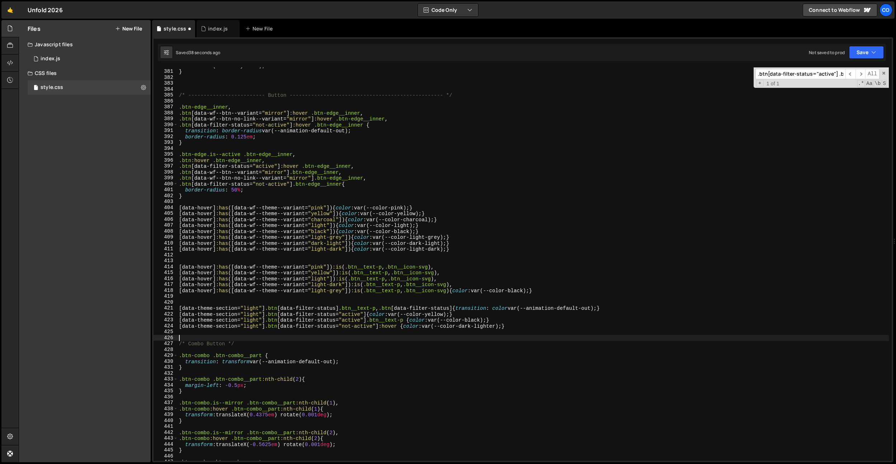
paste textarea
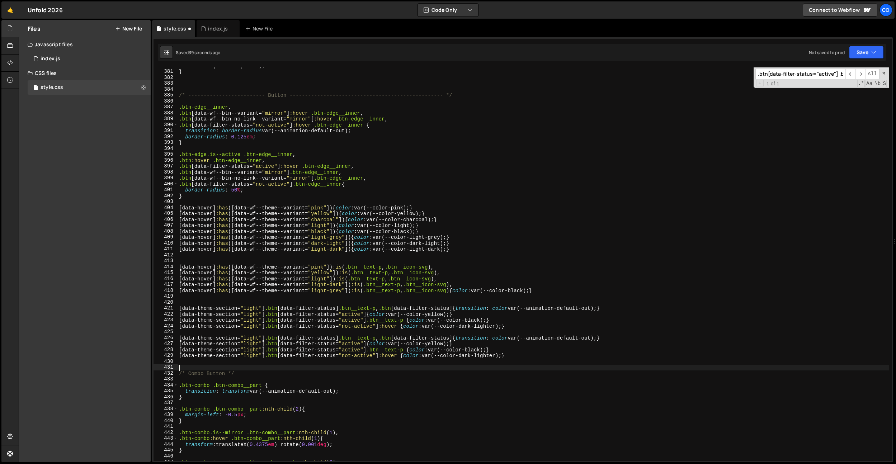
click at [251, 339] on div "color : var(--color-yellow) ; } /* ------------------------- Button -----------…" at bounding box center [532, 265] width 711 height 405
click at [255, 336] on div "color : var(--color-yellow) ; } /* ------------------------- Button -----------…" at bounding box center [532, 265] width 711 height 405
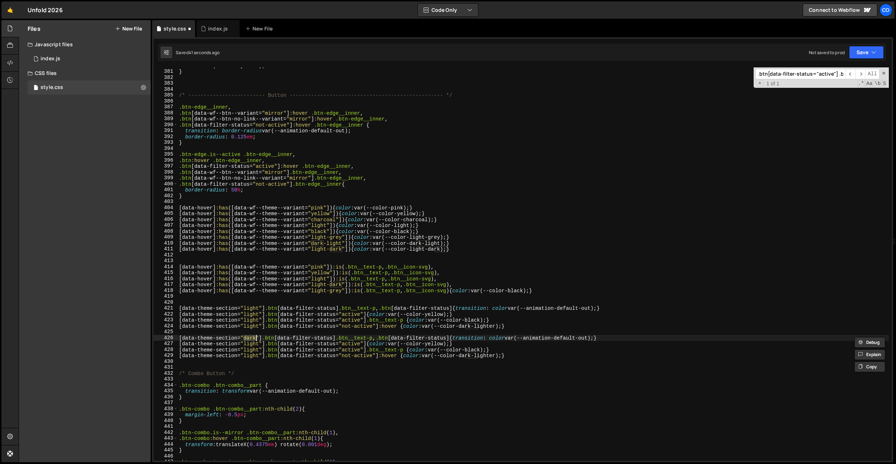
click at [252, 344] on div "color : var(--color-yellow) ; } /* ------------------------- Button -----------…" at bounding box center [532, 265] width 711 height 405
paste textarea "dark"
click at [251, 351] on div "color : var(--color-yellow) ; } /* ------------------------- Button -----------…" at bounding box center [532, 265] width 711 height 405
click at [254, 328] on div "color : var(--color-yellow) ; } /* ------------------------- Button -----------…" at bounding box center [532, 265] width 711 height 405
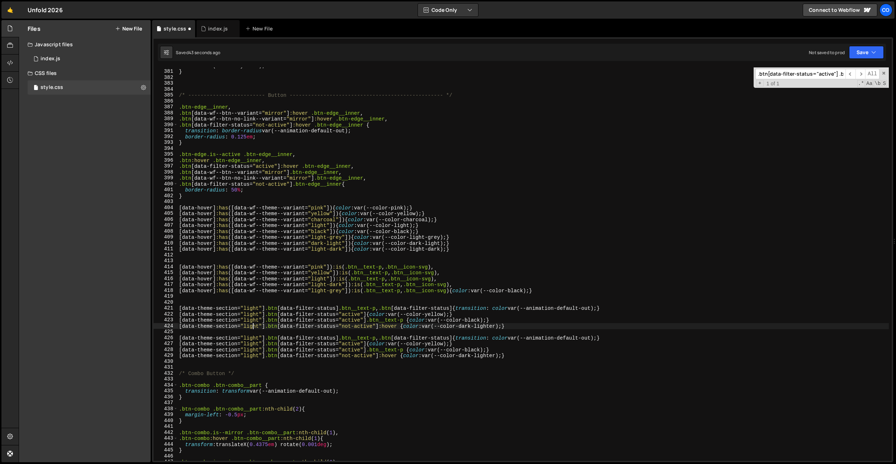
click at [254, 328] on div "color : var(--color-yellow) ; } /* ------------------------- Button -----------…" at bounding box center [532, 265] width 711 height 405
paste textarea "dark"
click at [252, 320] on div "color : var(--color-yellow) ; } /* ------------------------- Button -----------…" at bounding box center [532, 265] width 711 height 405
paste textarea "dark"
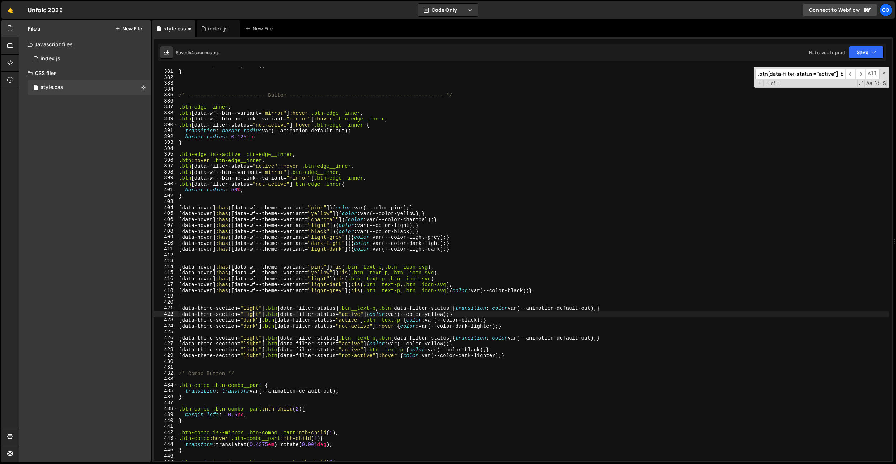
click at [252, 316] on div "color : var(--color-yellow) ; } /* ------------------------- Button -----------…" at bounding box center [532, 265] width 711 height 405
paste textarea "dark"
click at [252, 310] on div "color : var(--color-yellow) ; } /* ------------------------- Button -----------…" at bounding box center [532, 265] width 711 height 405
paste textarea "dark"
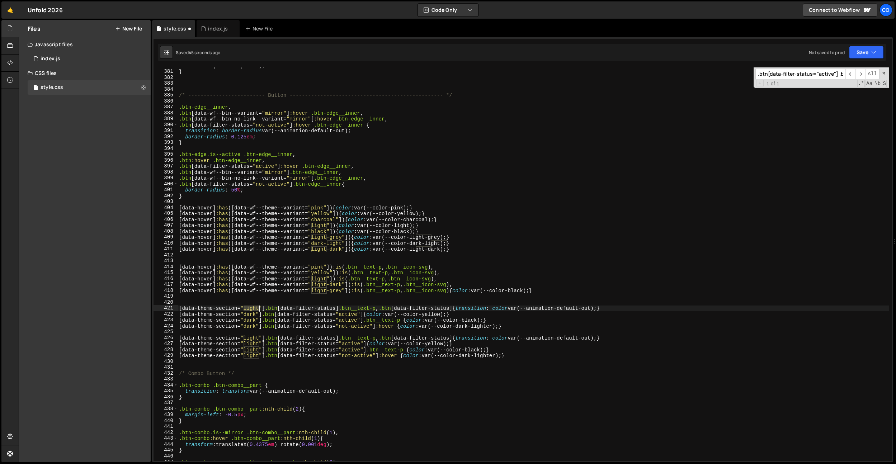
click at [252, 310] on div "color : var(--color-yellow) ; } /* ------------------------- Button -----------…" at bounding box center [532, 265] width 711 height 405
click at [337, 348] on div "color : var(--color-yellow) ; } /* ------------------------- Button -----------…" at bounding box center [532, 265] width 711 height 405
type textarea "[data-theme-section="light"] .btn[data-filter-status="active"] .btn__text-p {co…"
click at [425, 361] on div "color : var(--color-yellow) ; } /* ------------------------- Button -----------…" at bounding box center [532, 265] width 711 height 405
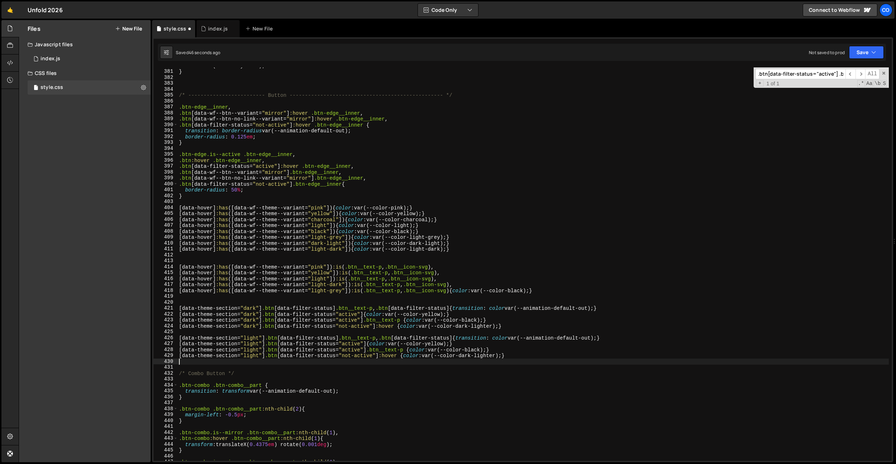
click at [480, 343] on div "color : var(--color-yellow) ; } /* ------------------------- Button -----------…" at bounding box center [532, 265] width 711 height 405
click at [574, 336] on div "color : var(--color-yellow) ; } /* ------------------------- Button -----------…" at bounding box center [532, 265] width 711 height 405
click at [509, 337] on div "color : var(--color-yellow) ; } /* ------------------------- Button -----------…" at bounding box center [532, 265] width 711 height 405
click at [438, 342] on div "color : var(--color-yellow) ; } /* ------------------------- Button -----------…" at bounding box center [532, 265] width 711 height 405
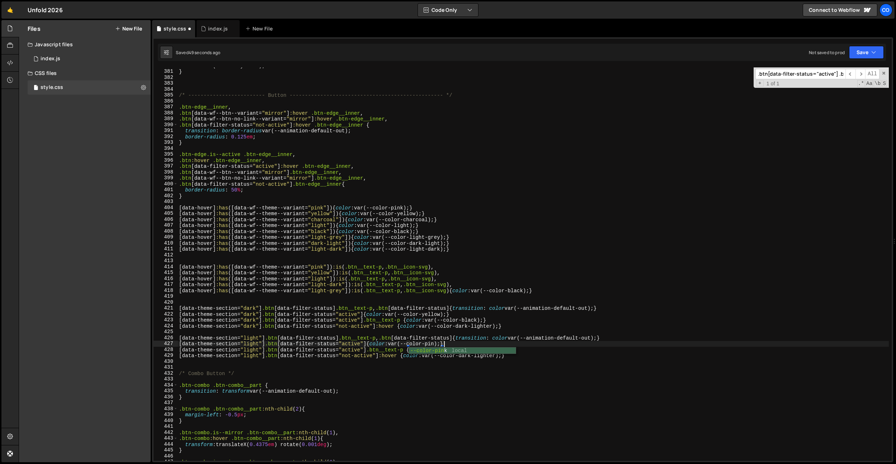
scroll to position [0, 19]
drag, startPoint x: 465, startPoint y: 337, endPoint x: 468, endPoint y: 340, distance: 4.3
click at [465, 337] on div "color : var(--color-yellow) ; } /* ------------------------- Button -----------…" at bounding box center [532, 265] width 711 height 405
click at [479, 348] on div "color : var(--color-yellow) ; } /* ------------------------- Button -----------…" at bounding box center [532, 265] width 711 height 405
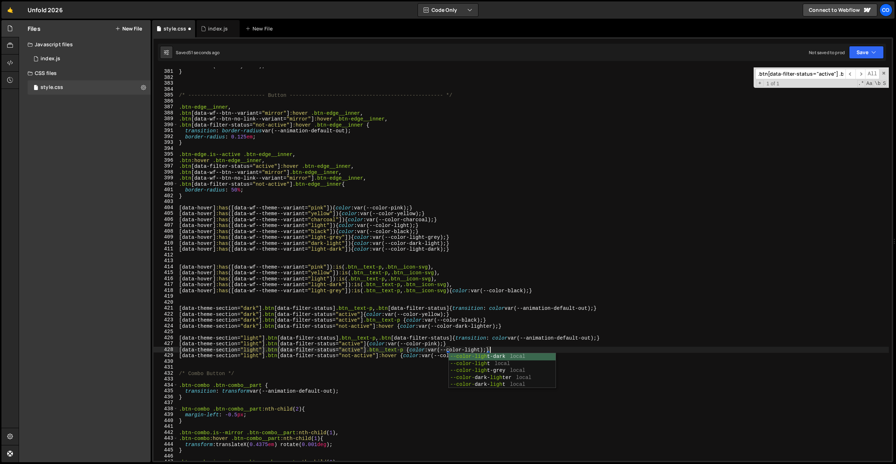
scroll to position [0, 22]
click at [555, 323] on div "color : var(--color-yellow) ; } /* ------------------------- Button -----------…" at bounding box center [532, 265] width 711 height 405
click at [469, 357] on div "color : var(--color-yellow) ; } /* ------------------------- Button -----------…" at bounding box center [532, 265] width 711 height 405
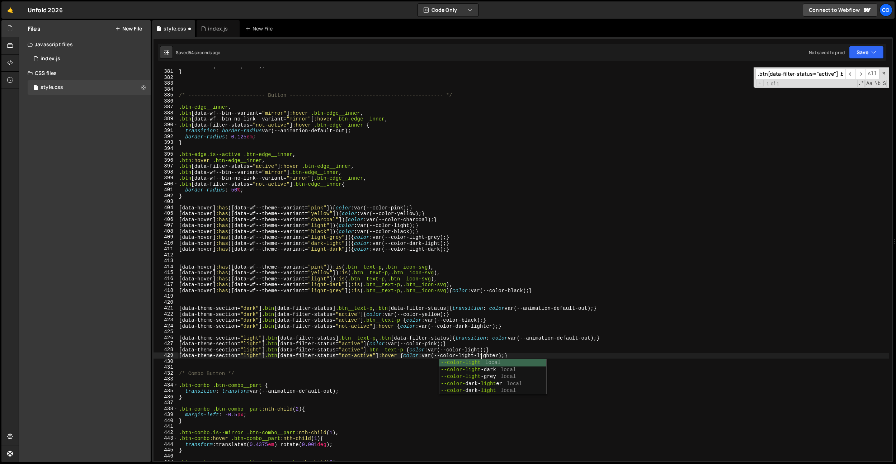
click at [490, 356] on div "color : var(--color-yellow) ; } /* ------------------------- Button -----------…" at bounding box center [532, 265] width 711 height 405
click at [411, 313] on div "color : var(--color-yellow) ; } /* ------------------------- Button -----------…" at bounding box center [532, 265] width 711 height 405
type textarea "[data-theme-section="dark"] .btn[data-filter-status="active"] {color: var(--col…"
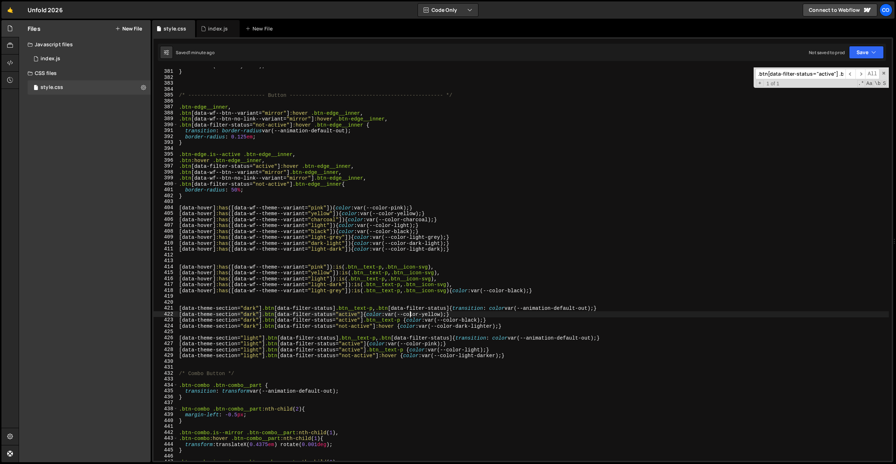
scroll to position [0, 19]
click at [536, 379] on div "color : var(--color-yellow) ; } /* ------------------------- Button -----------…" at bounding box center [532, 265] width 711 height 405
click at [503, 363] on div "color : var(--color-yellow) ; } /* ------------------------- Button -----------…" at bounding box center [532, 265] width 711 height 405
click at [467, 349] on div "color : var(--color-yellow) ; } /* ------------------------- Button -----------…" at bounding box center [532, 265] width 711 height 405
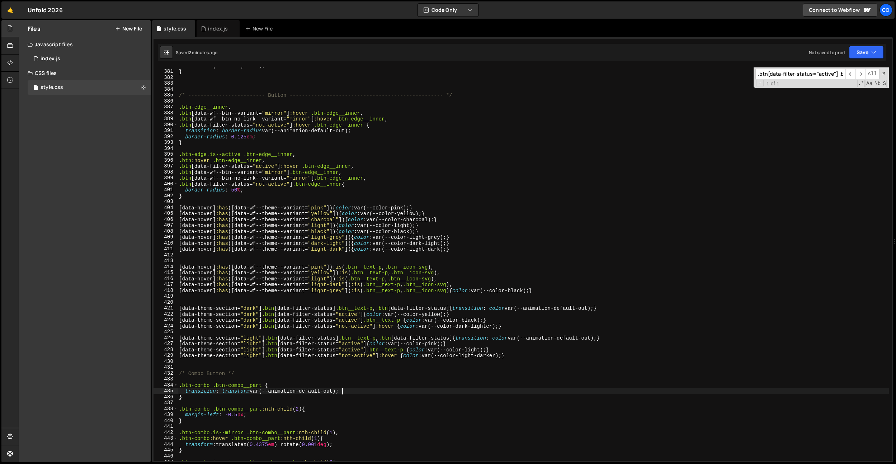
click at [406, 391] on div "color : var(--color-yellow) ; } /* ------------------------- Button -----------…" at bounding box center [532, 265] width 711 height 405
click at [478, 354] on div "color : var(--color-yellow) ; } /* ------------------------- Button -----------…" at bounding box center [532, 265] width 711 height 405
click at [480, 352] on div "color : var(--color-yellow) ; } /* ------------------------- Button -----------…" at bounding box center [532, 265] width 711 height 405
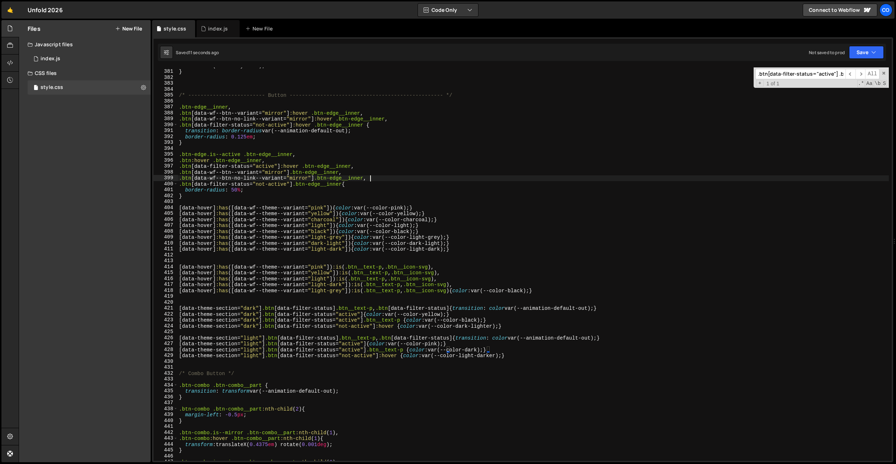
click at [597, 179] on div "color : var(--color-yellow) ; } /* ------------------------- Button -----------…" at bounding box center [532, 265] width 711 height 405
click at [480, 323] on div "color : var(--color-yellow) ; } /* ------------------------- Button -----------…" at bounding box center [532, 265] width 711 height 405
click at [480, 349] on div "color : var(--color-yellow) ; } /* ------------------------- Button -----------…" at bounding box center [532, 265] width 711 height 405
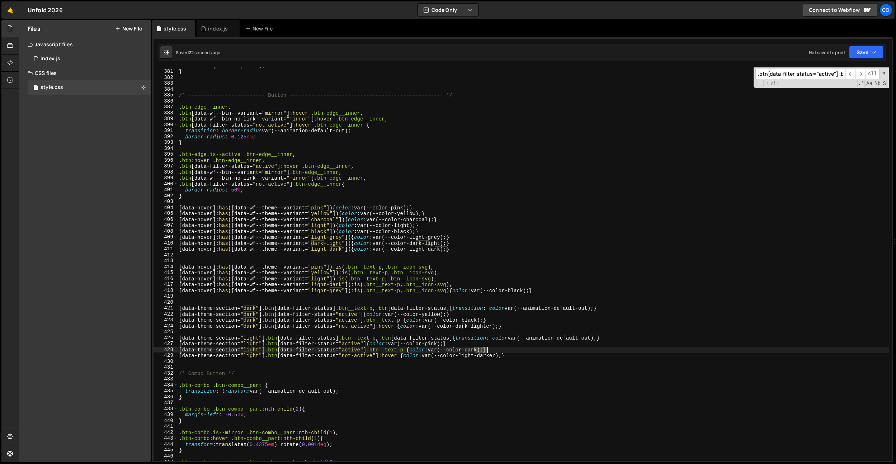
click at [480, 349] on div "color : var(--color-yellow) ; } /* ------------------------- Button -----------…" at bounding box center [532, 265] width 711 height 405
click at [460, 353] on div "color : var(--color-yellow) ; } /* ------------------------- Button -----------…" at bounding box center [532, 265] width 711 height 405
drag, startPoint x: 345, startPoint y: 356, endPoint x: 348, endPoint y: 355, distance: 3.7
click at [177, 354] on div "[data-theme-section="light"] .btn[data-filter-status="not-active"]:hover {color…" at bounding box center [522, 263] width 738 height 393
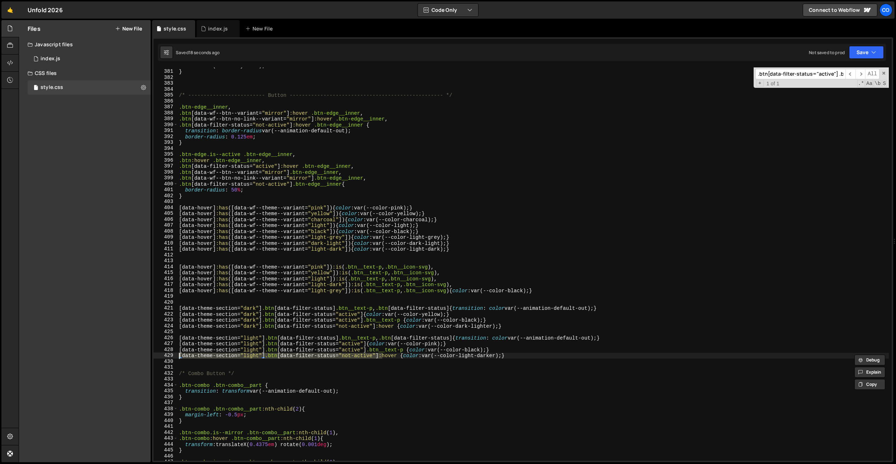
click at [506, 350] on div "color : var(--color-yellow) ; } /* ------------------------- Button -----------…" at bounding box center [532, 265] width 711 height 405
type textarea "[data-theme-section="light"] .btn[data-filter-status="active"] .btn__text-p {co…"
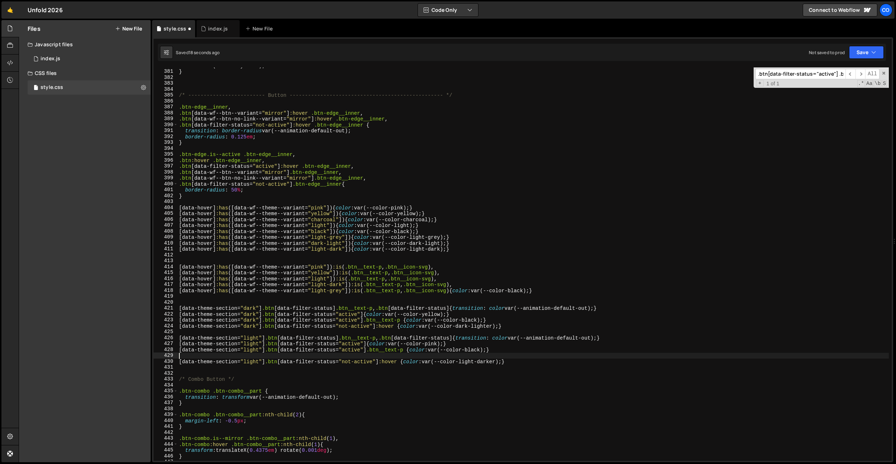
paste textarea "[data-theme-section="light"] .btn[data-filter-status="not-active"]"
type textarea "[data-theme-section="light"] .btn[data-filter-status="not-active"] {color: var(…"
